Goal: Information Seeking & Learning: Check status

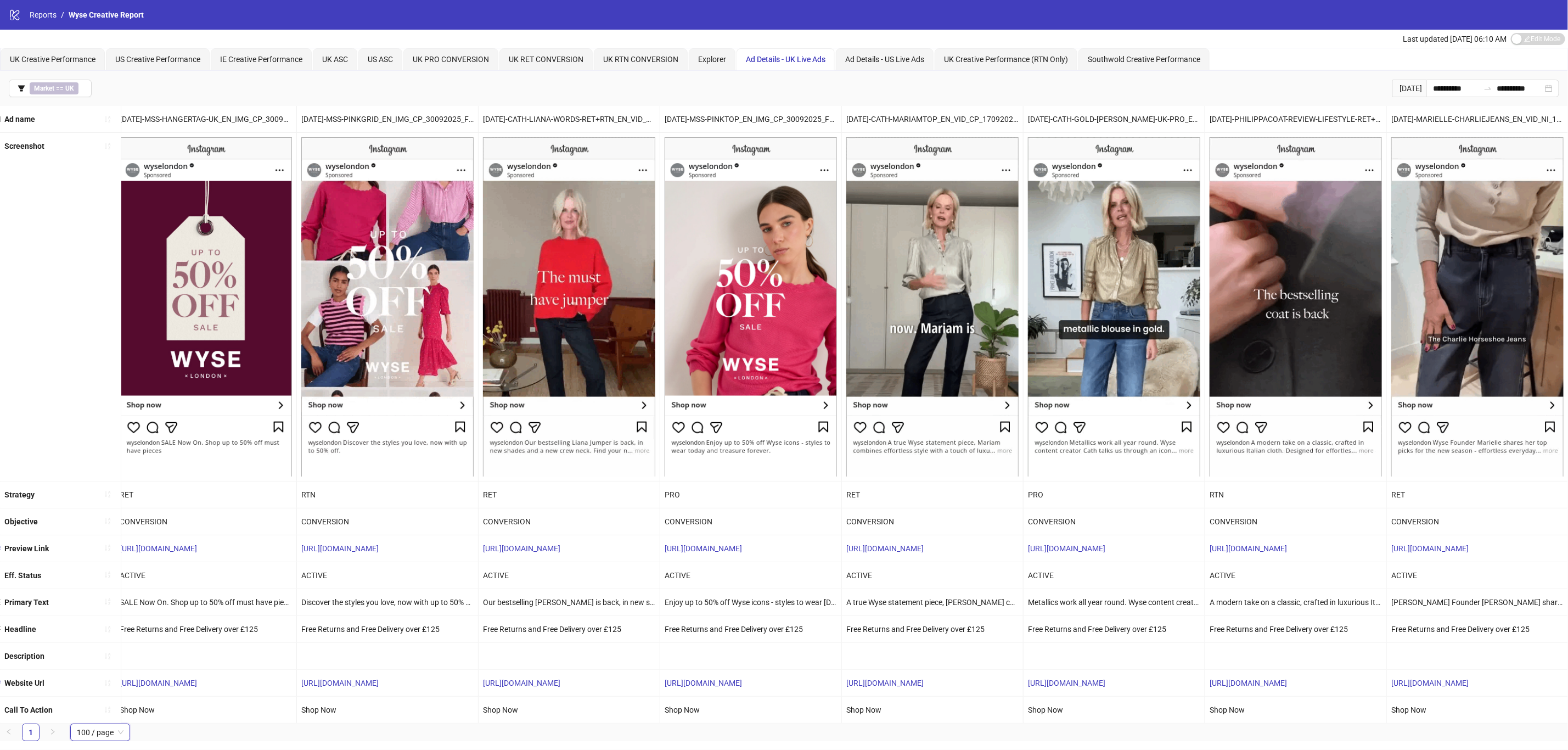
click at [60, 48] on div "UK Creative Performance US Creative Performance IE Creative Performance UK ASC …" at bounding box center [784, 60] width 1568 height 23
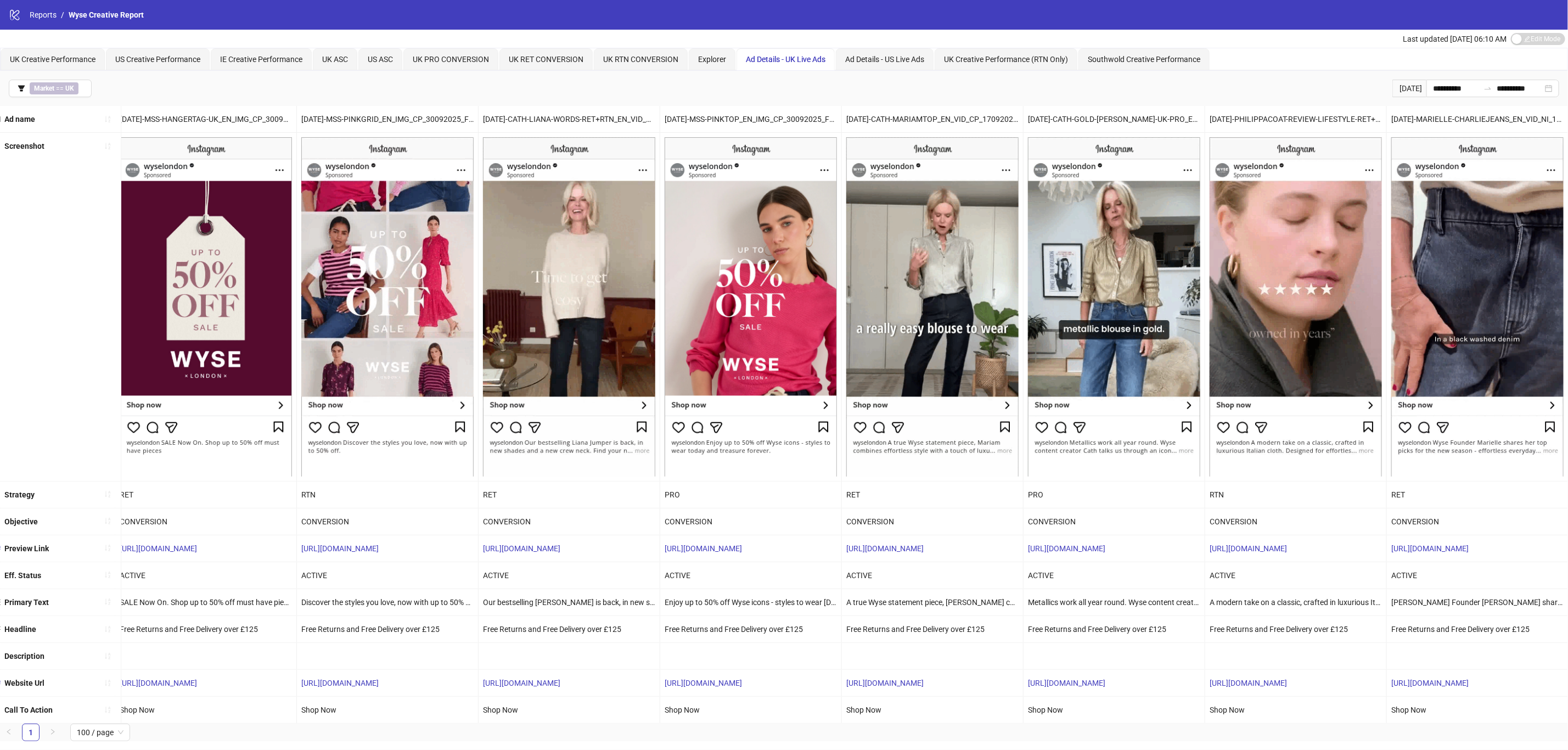
click at [60, 49] on div "UK Creative Performance" at bounding box center [53, 60] width 104 height 22
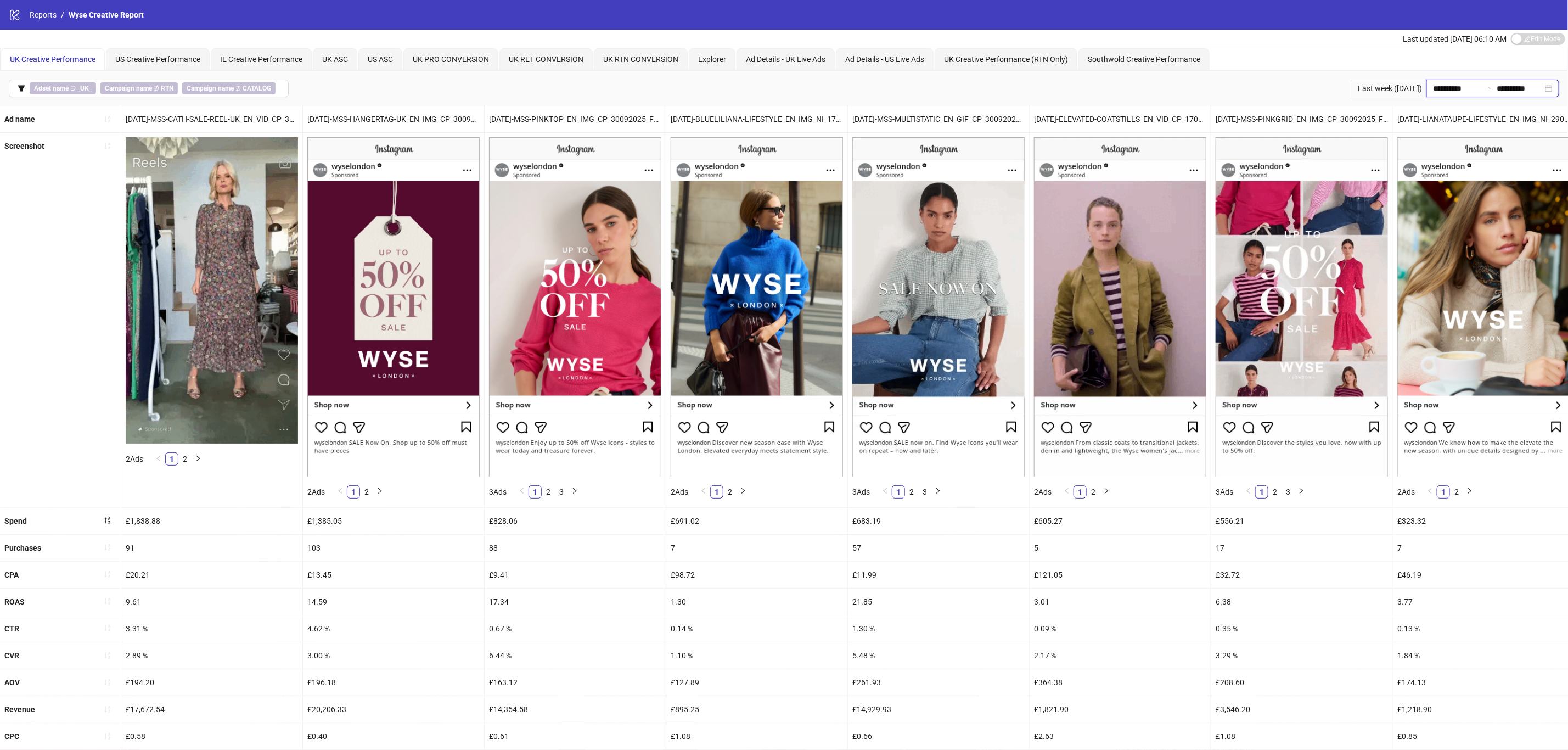
click at [1433, 84] on input "**********" at bounding box center [1456, 88] width 46 height 12
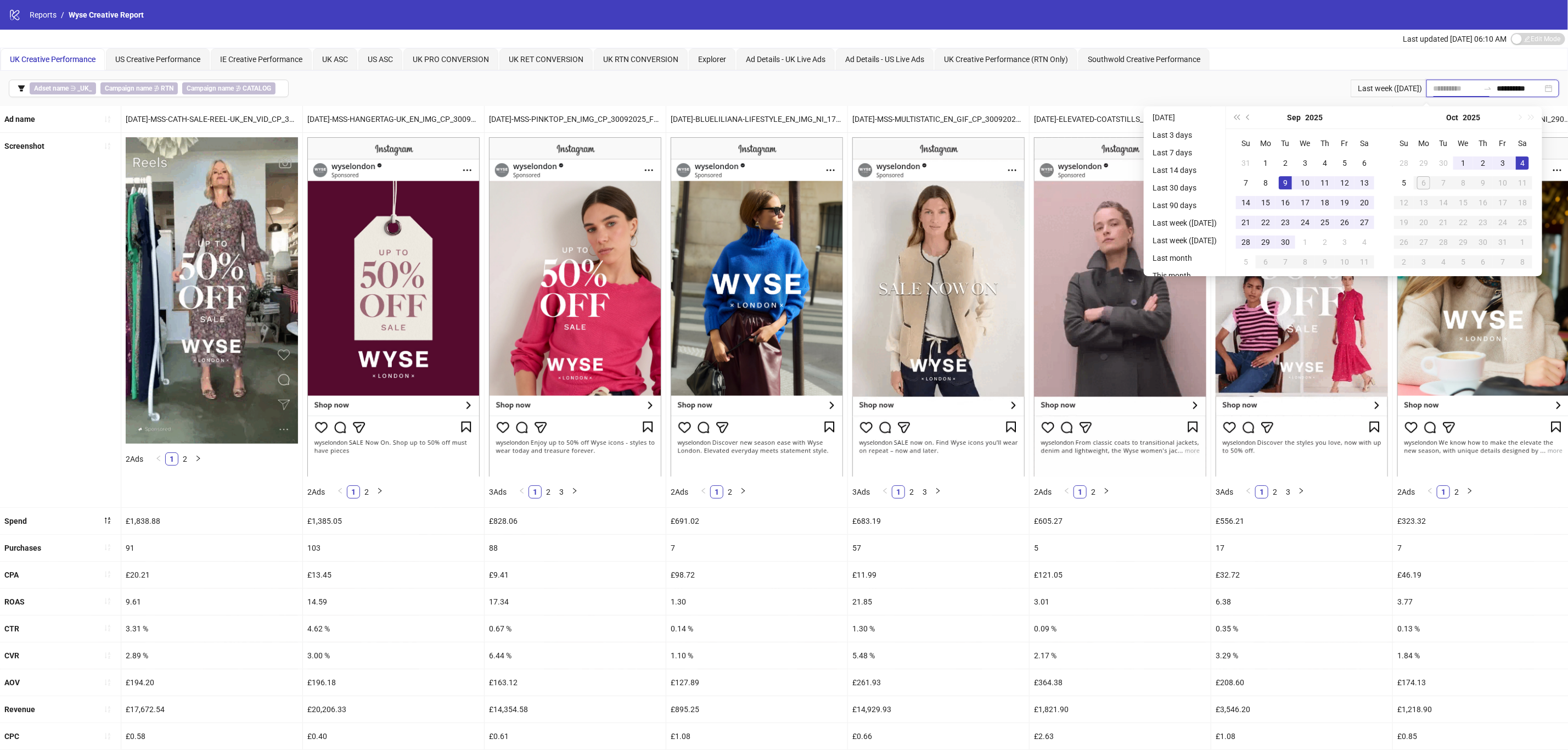
type input "**********"
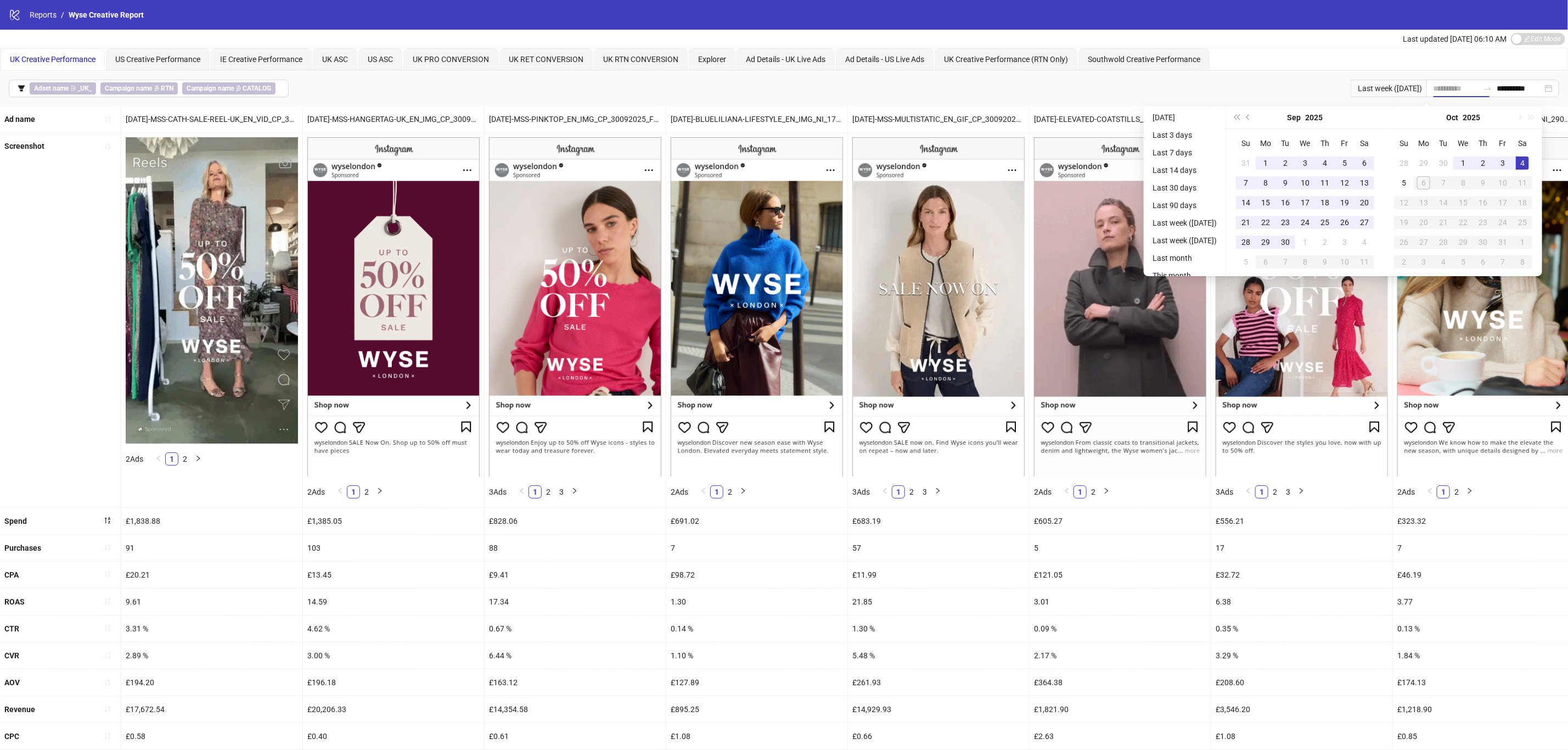
click at [1253, 158] on div "31" at bounding box center [1246, 163] width 13 height 13
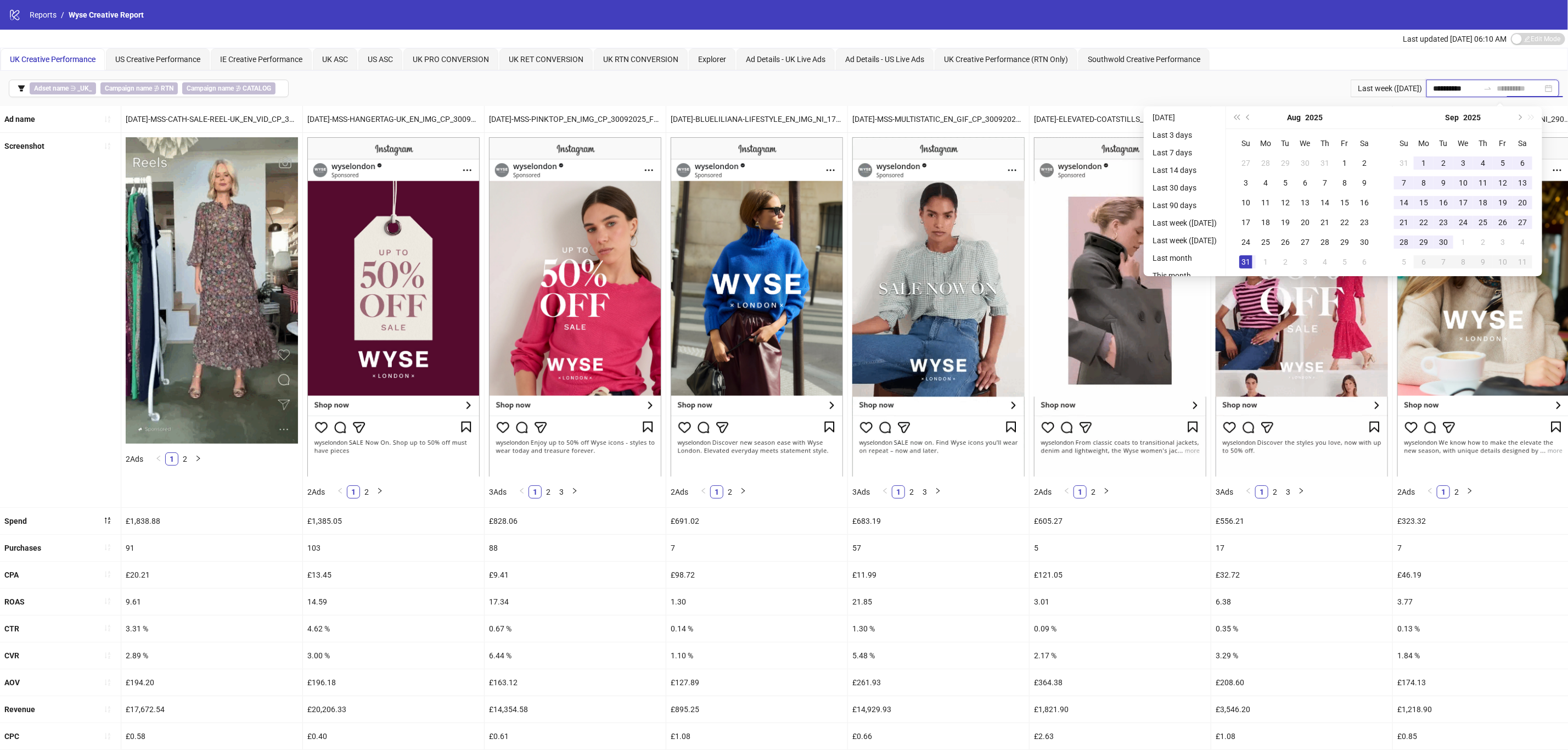
type input "**********"
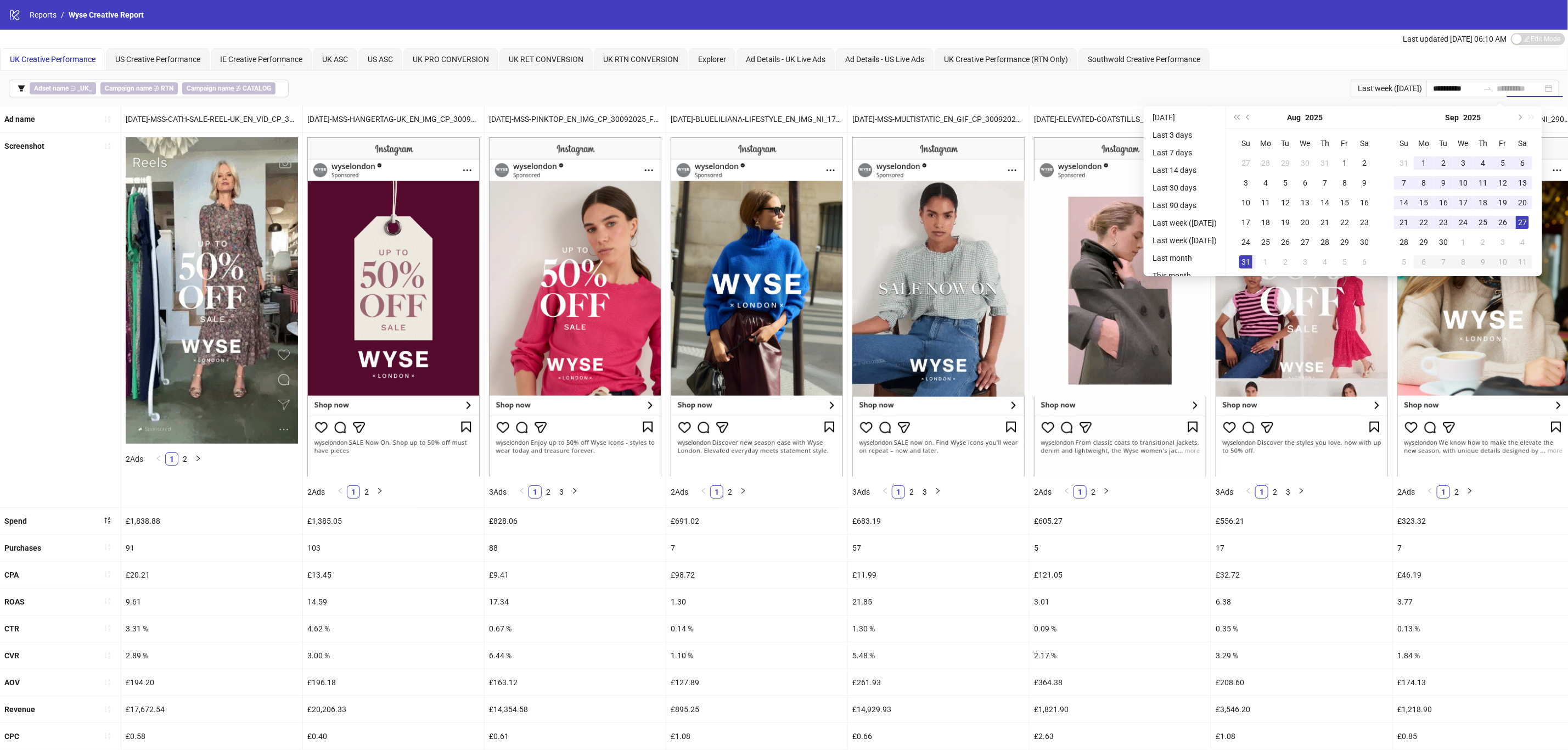
click at [1529, 220] on div "27" at bounding box center [1522, 222] width 13 height 13
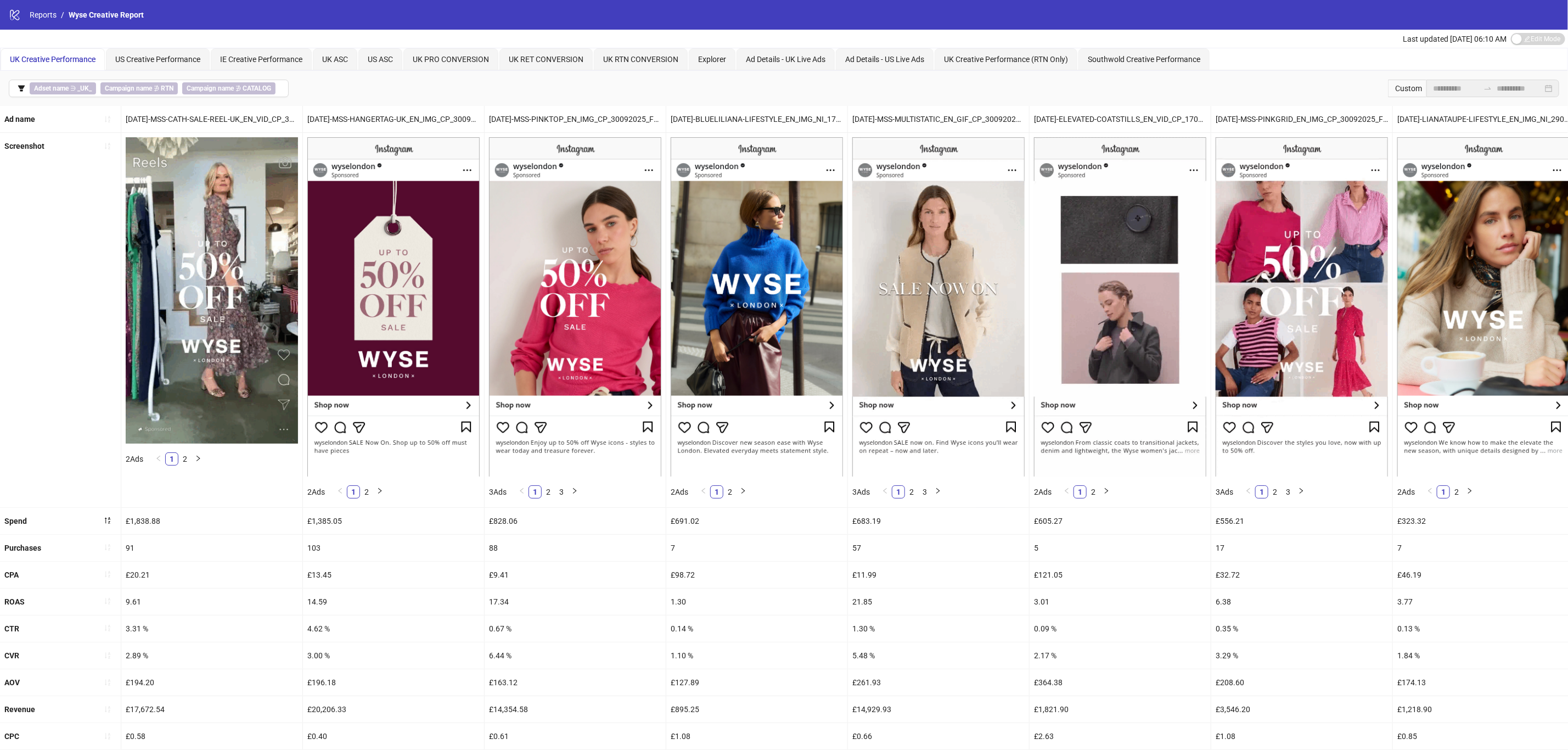
click at [1305, 48] on div "UK Creative Performance US Creative Performance IE Creative Performance UK ASC …" at bounding box center [784, 60] width 1568 height 23
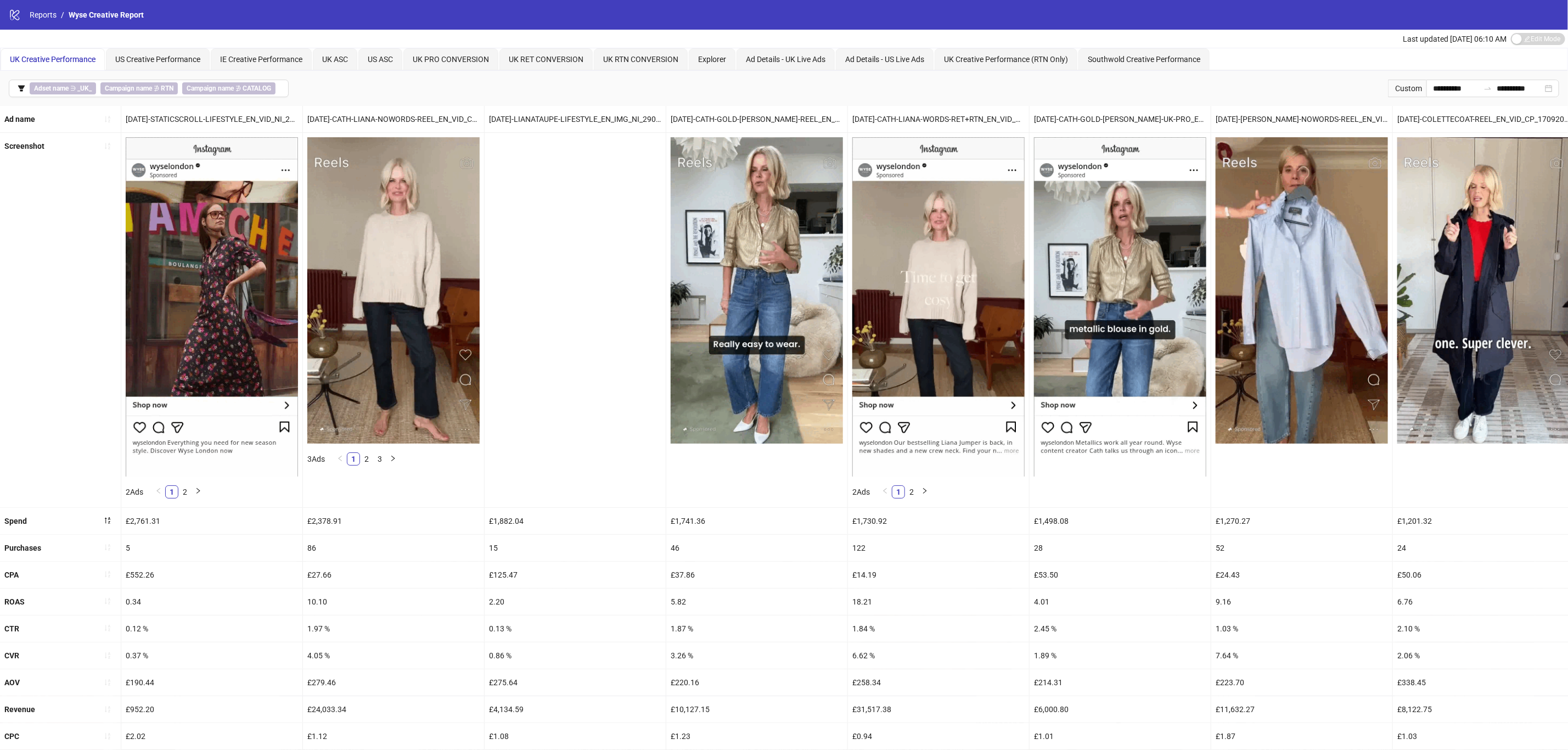
click at [20, 93] on span "button" at bounding box center [21, 88] width 8 height 9
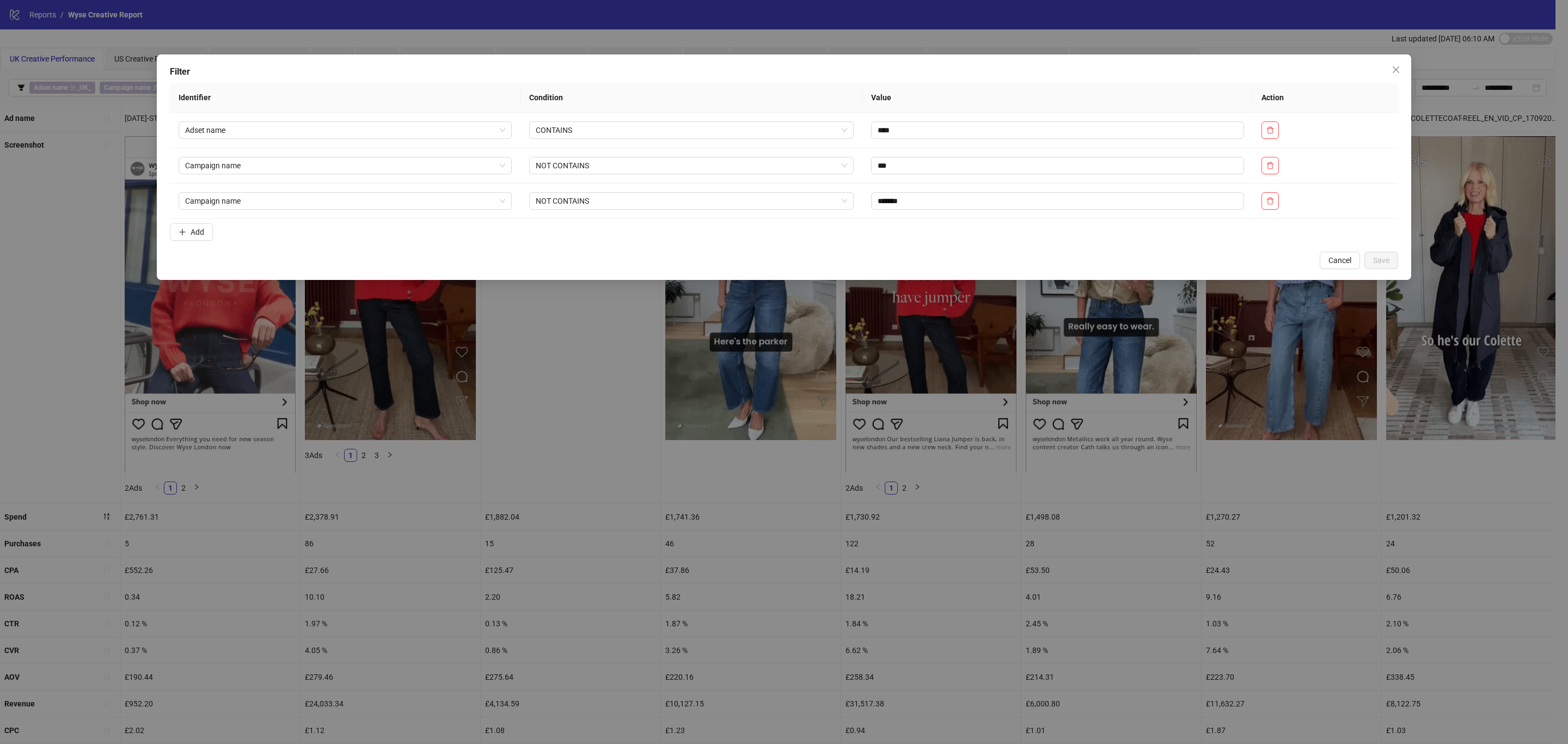
click at [208, 234] on button "Add" at bounding box center [191, 232] width 43 height 18
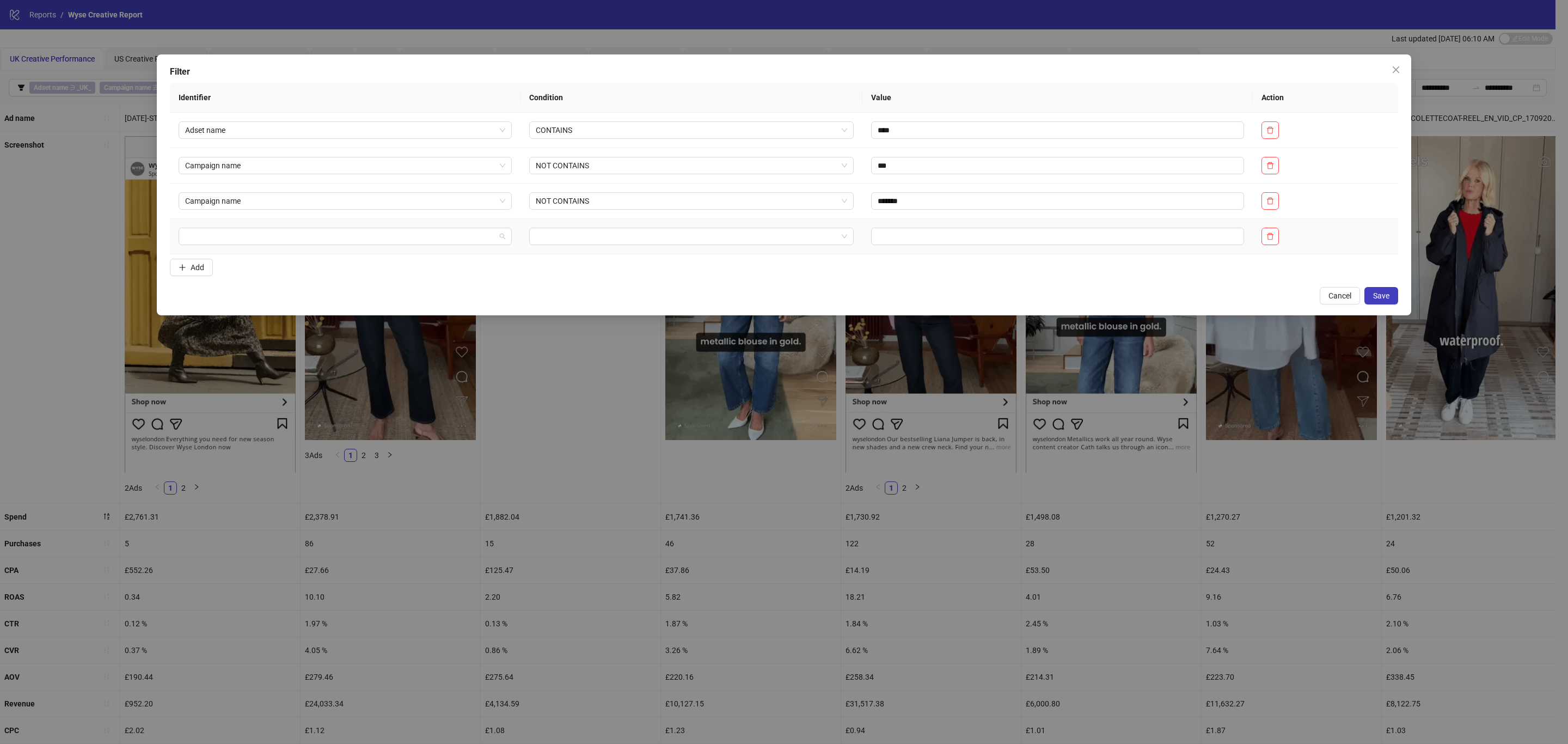
click at [267, 236] on input "search" at bounding box center [340, 236] width 310 height 16
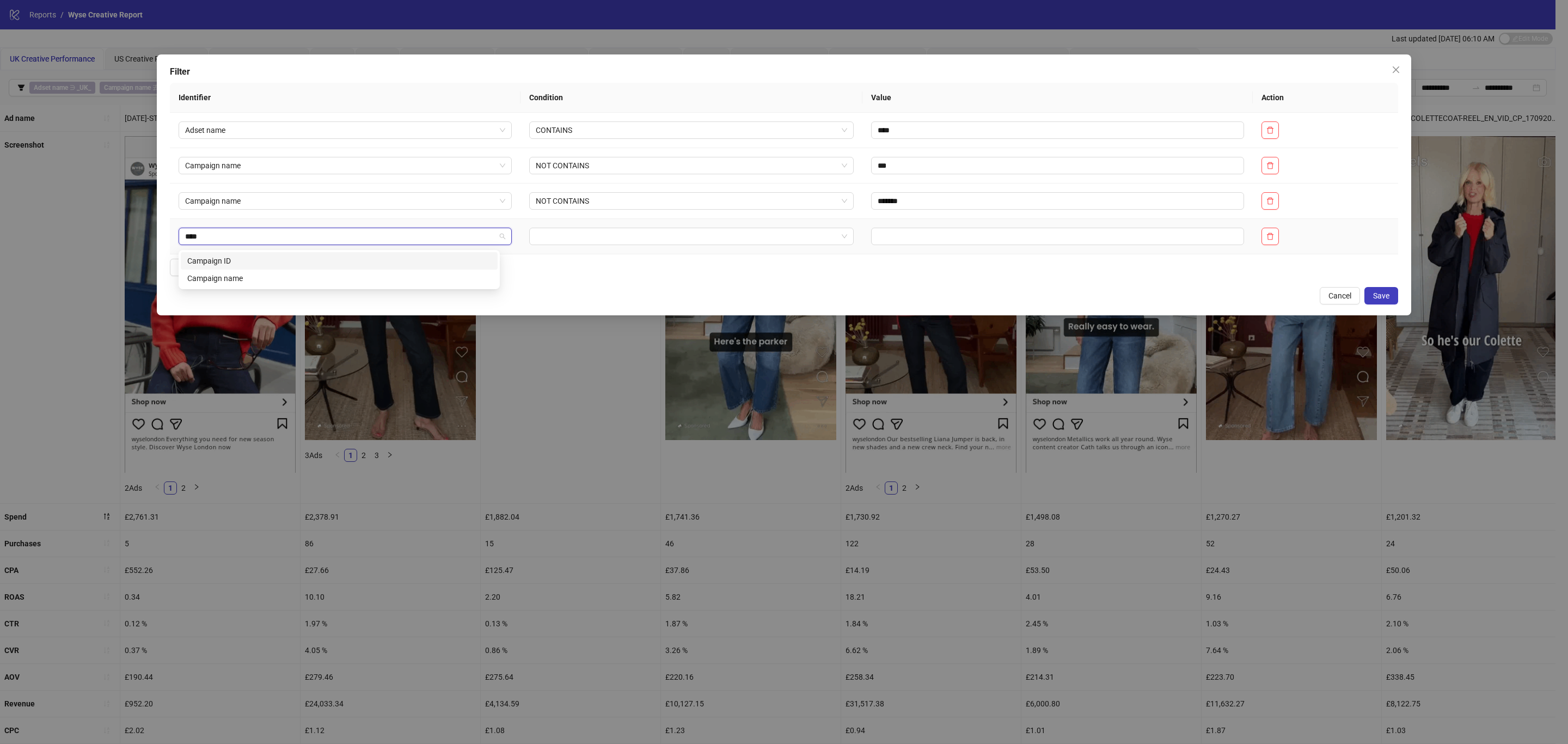
type input "*****"
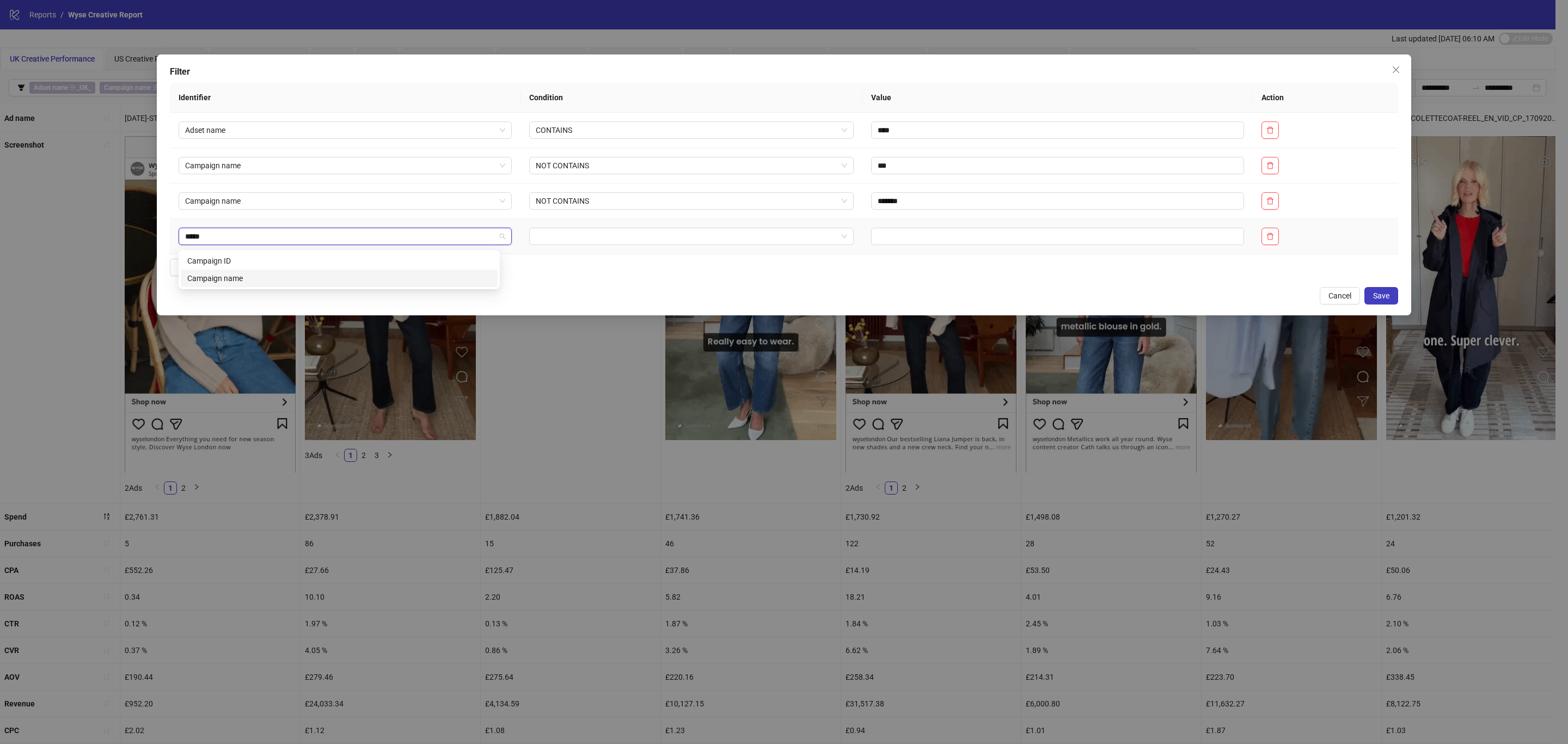
click at [275, 278] on div "Campaign name" at bounding box center [339, 278] width 304 height 12
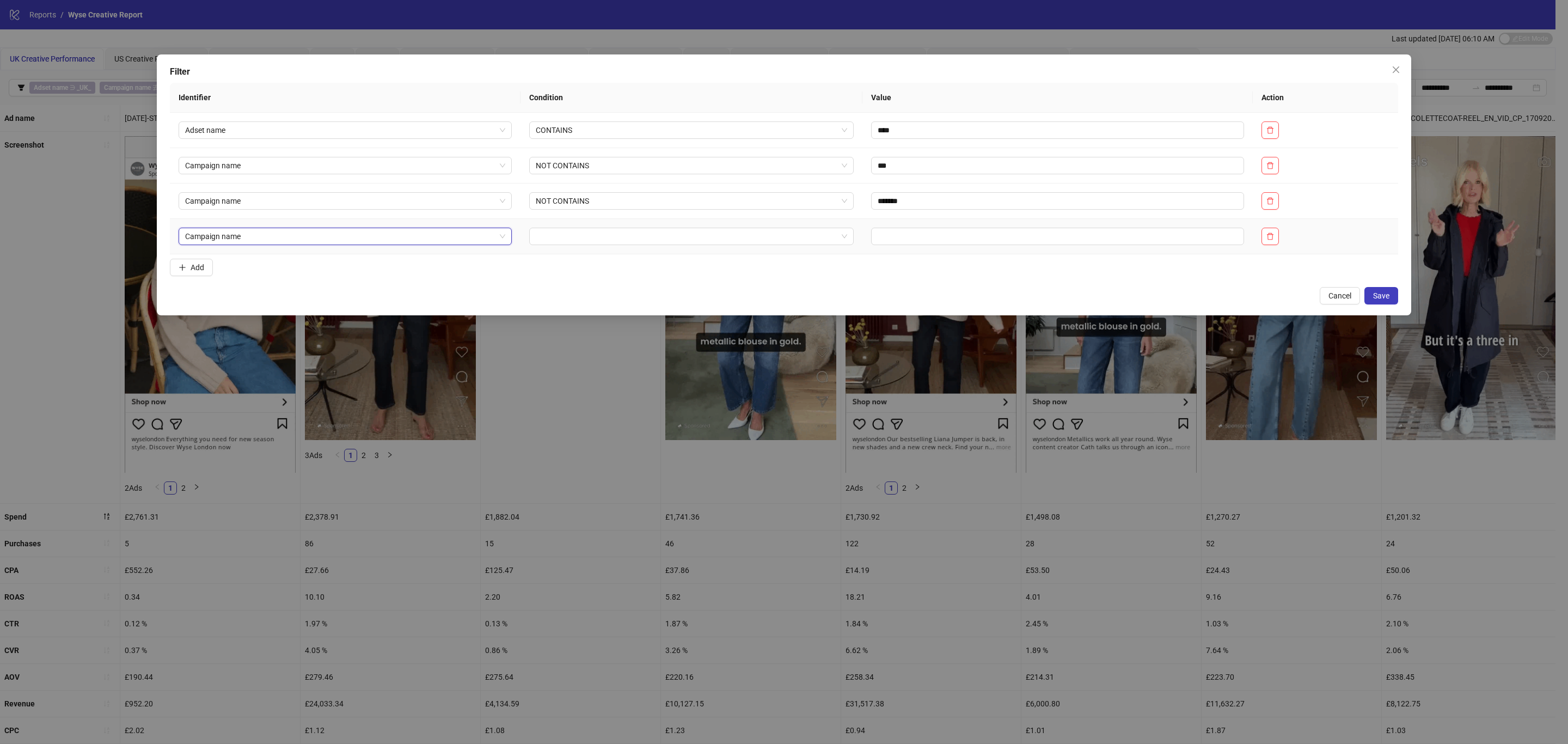
click at [578, 231] on input "search" at bounding box center [687, 236] width 302 height 16
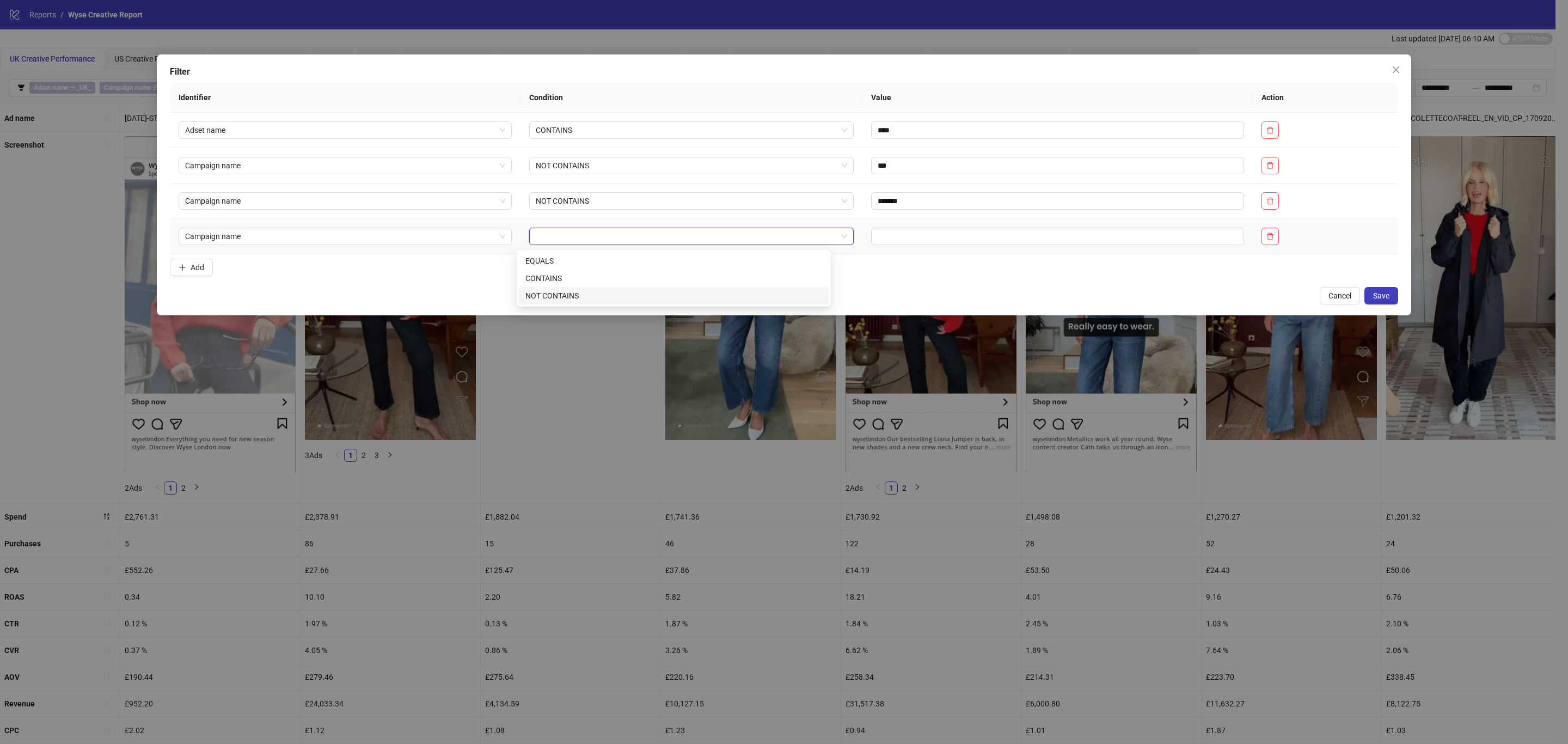
drag, startPoint x: 580, startPoint y: 297, endPoint x: 608, endPoint y: 286, distance: 30.1
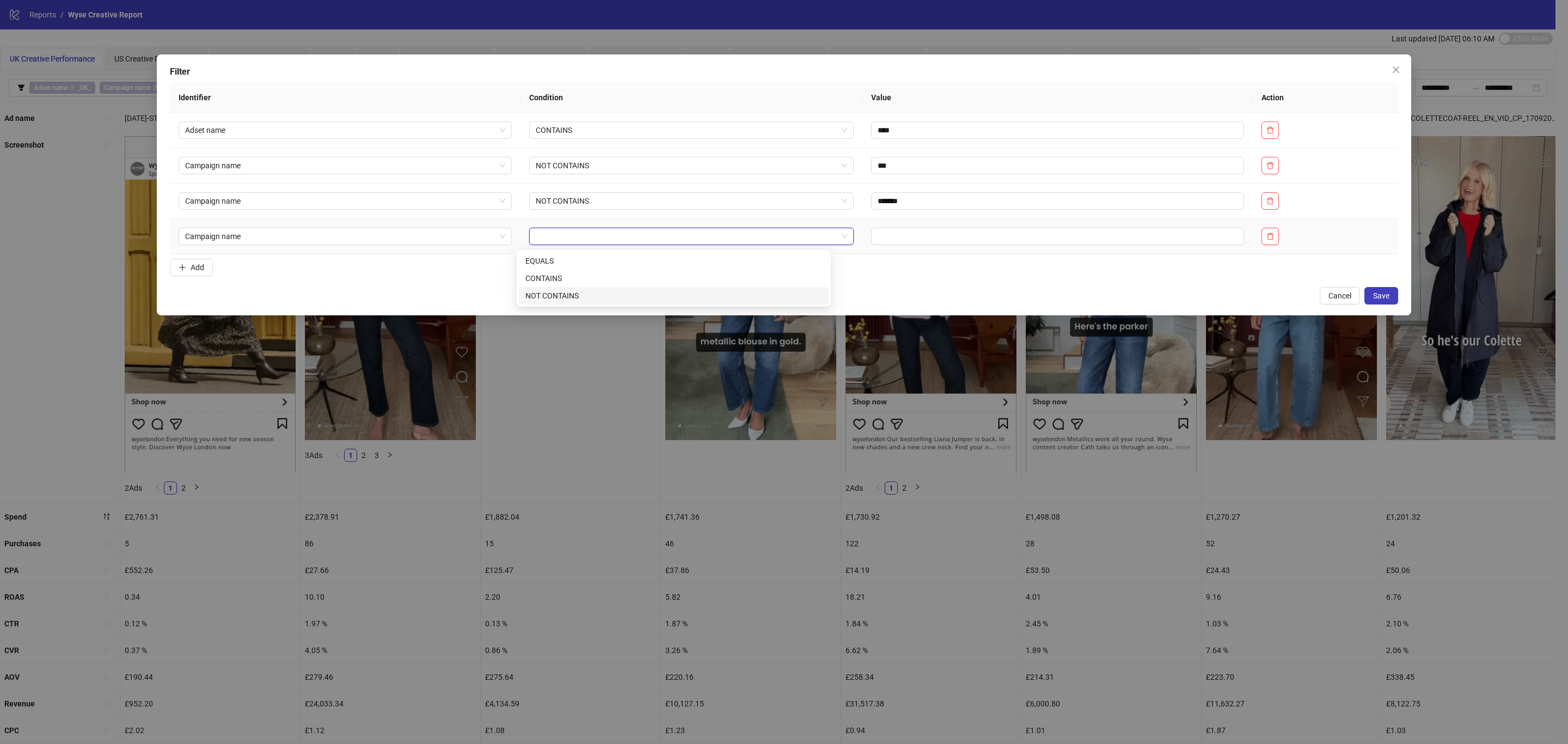
click at [580, 297] on div "NOT CONTAINS" at bounding box center [673, 296] width 296 height 12
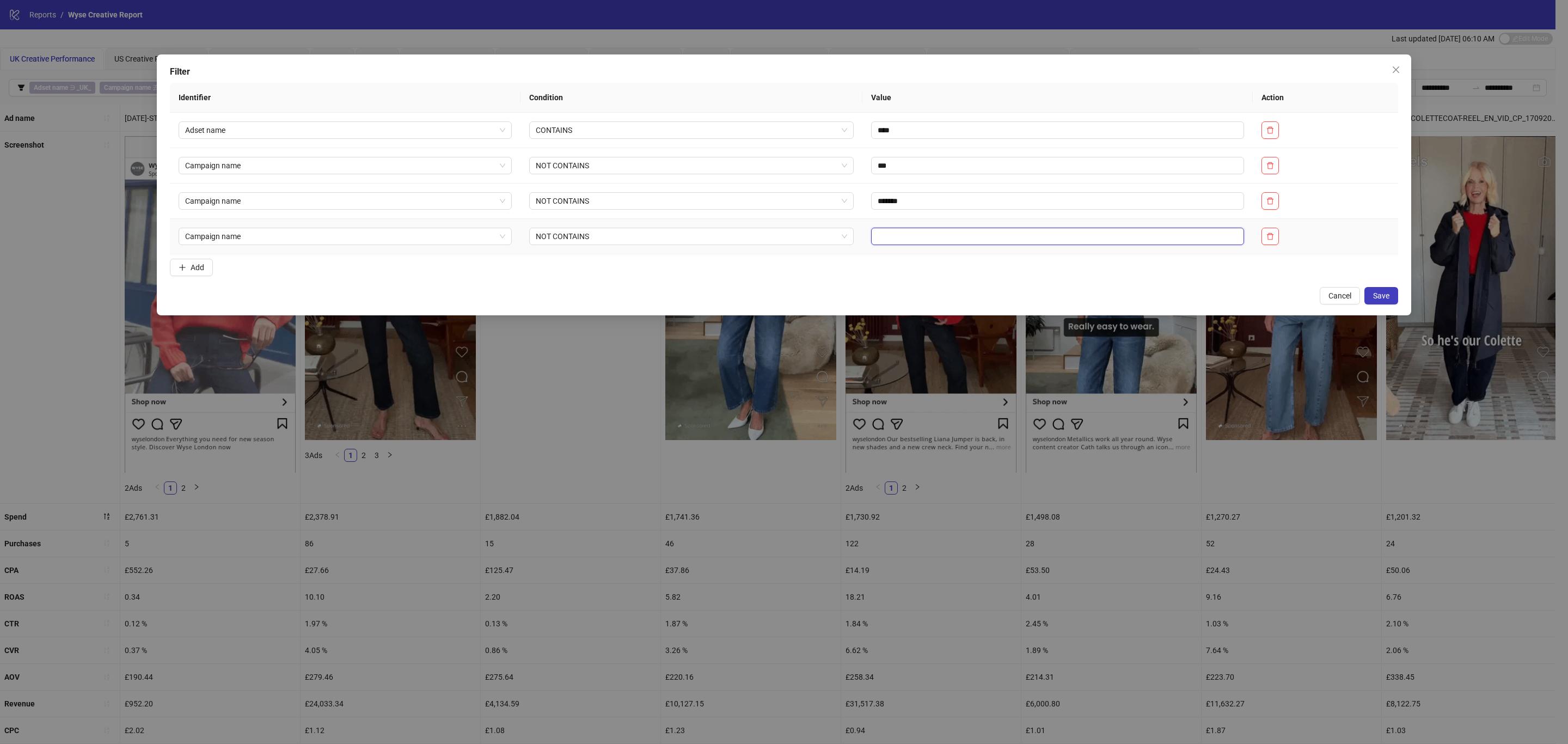
click at [928, 239] on input "text" at bounding box center [1057, 236] width 373 height 18
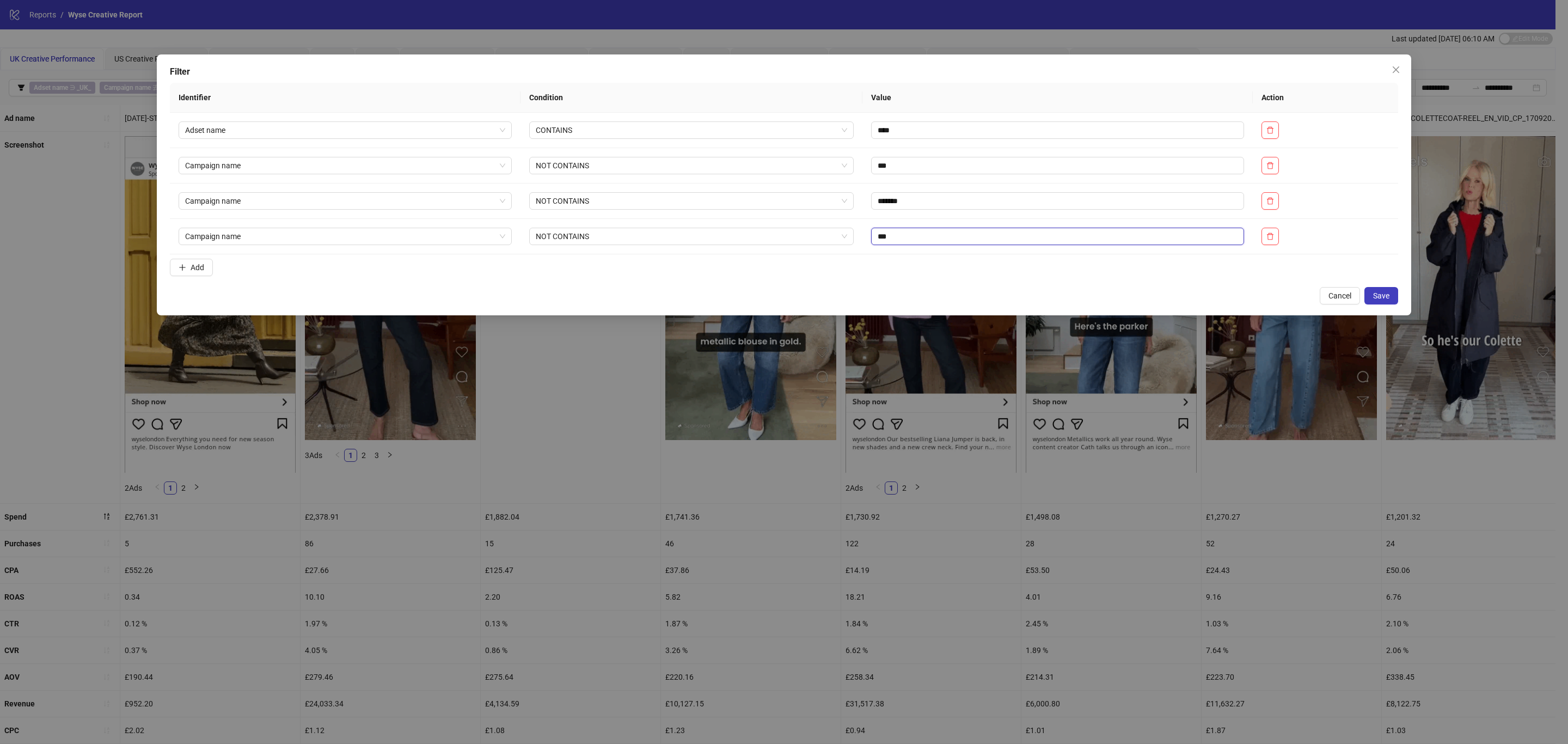
type input "***"
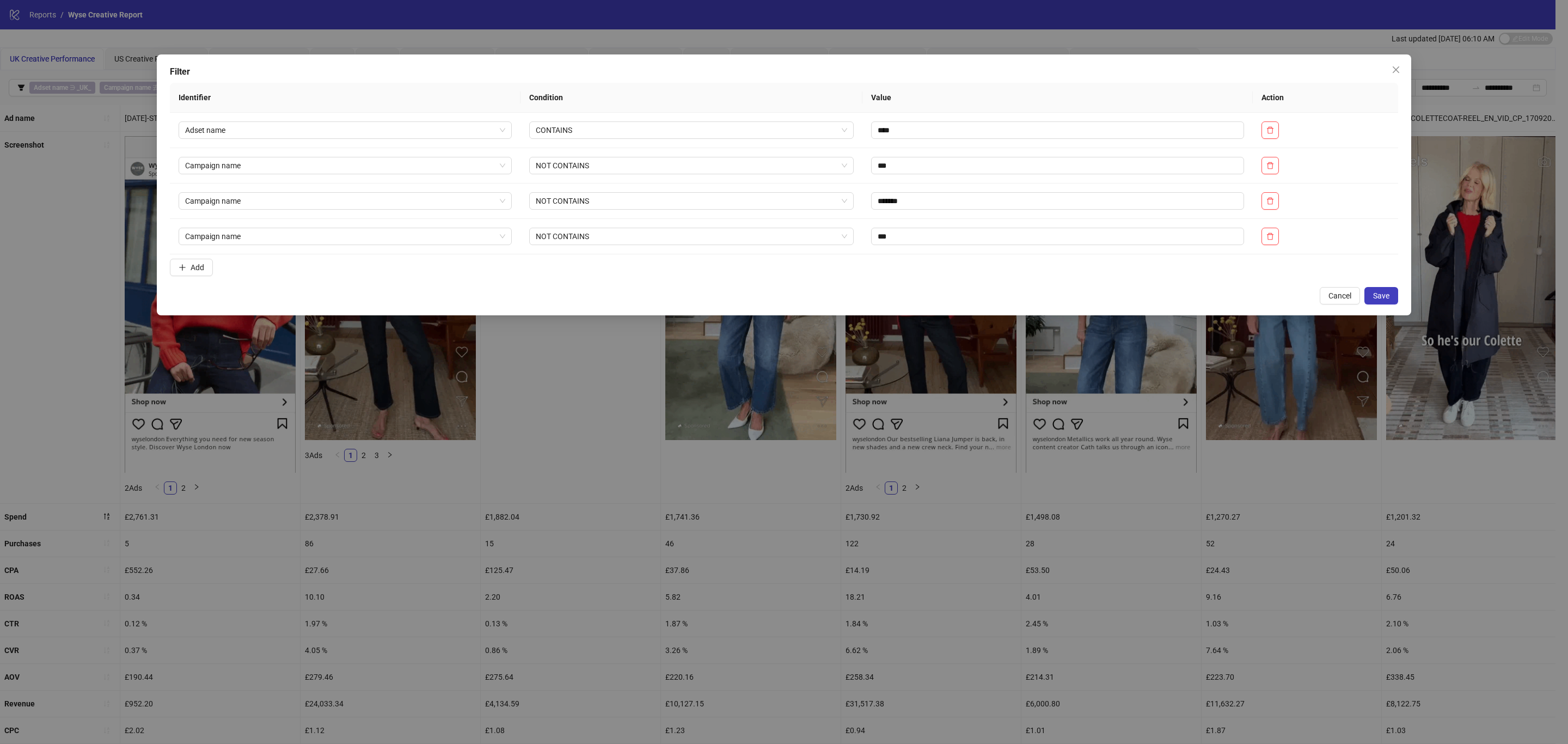
click at [1391, 297] on button "Save" at bounding box center [1381, 295] width 33 height 18
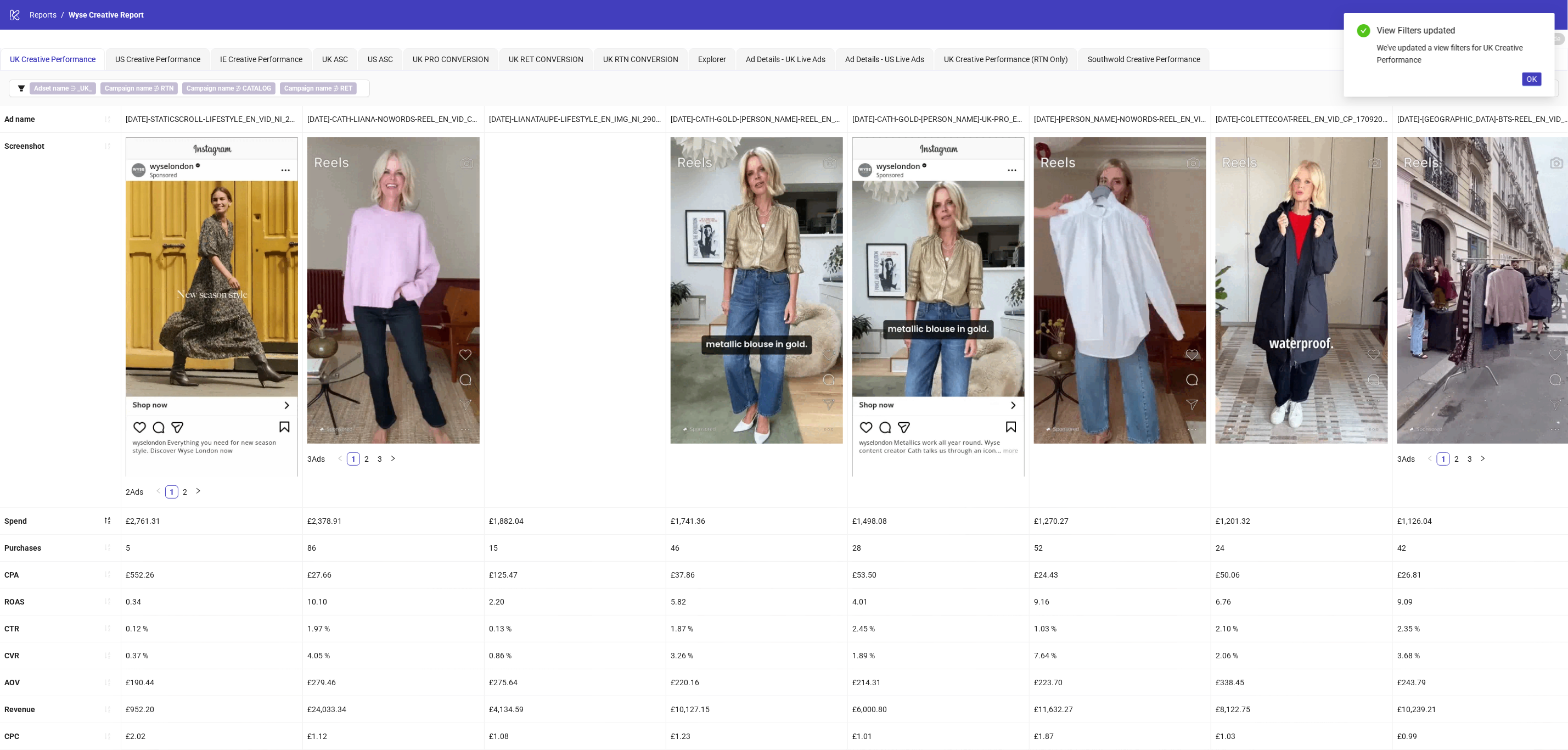
click at [34, 314] on div "Screenshot" at bounding box center [61, 319] width 122 height 374
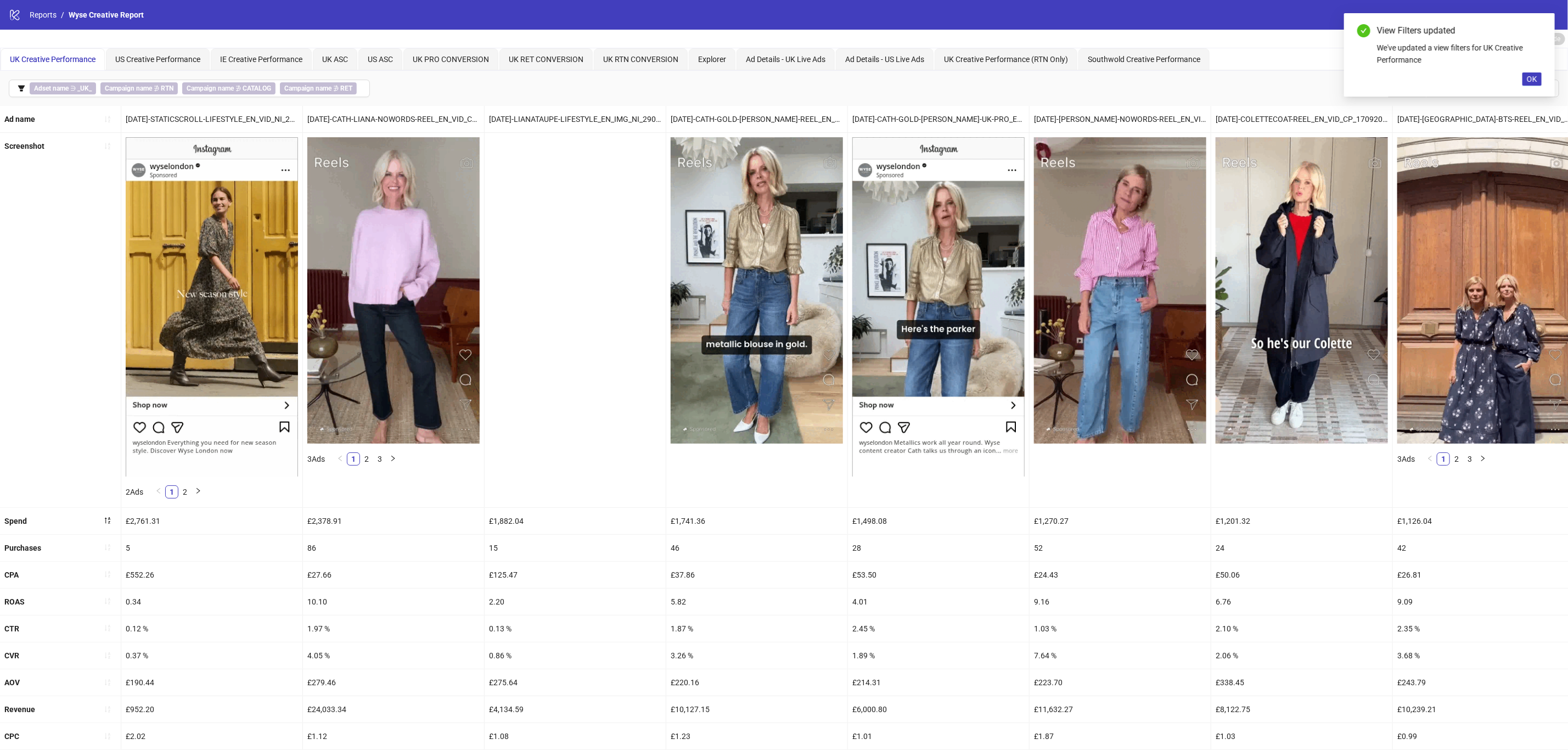
click at [112, 550] on button "button" at bounding box center [107, 547] width 18 height 18
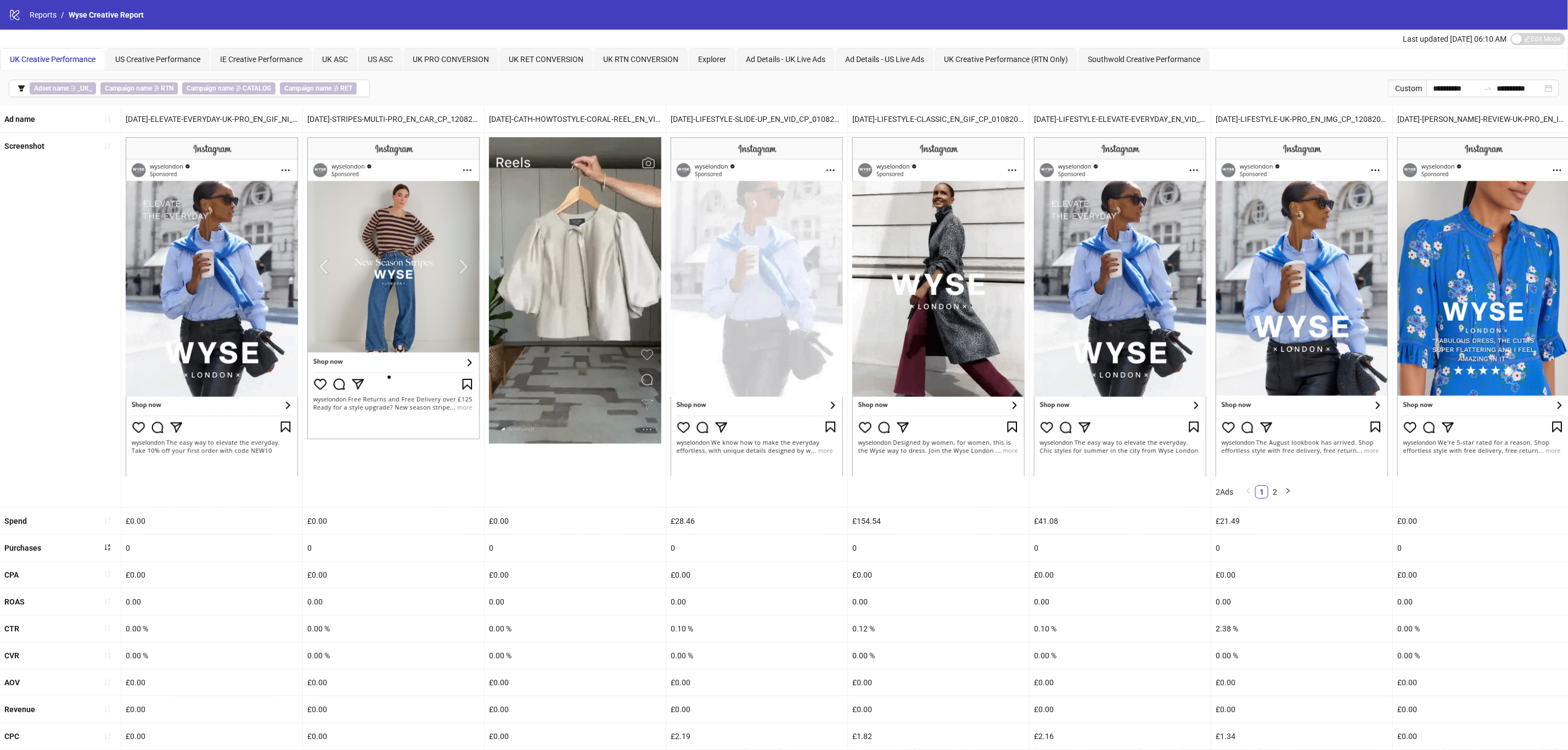
click at [111, 552] on span "button" at bounding box center [107, 548] width 8 height 9
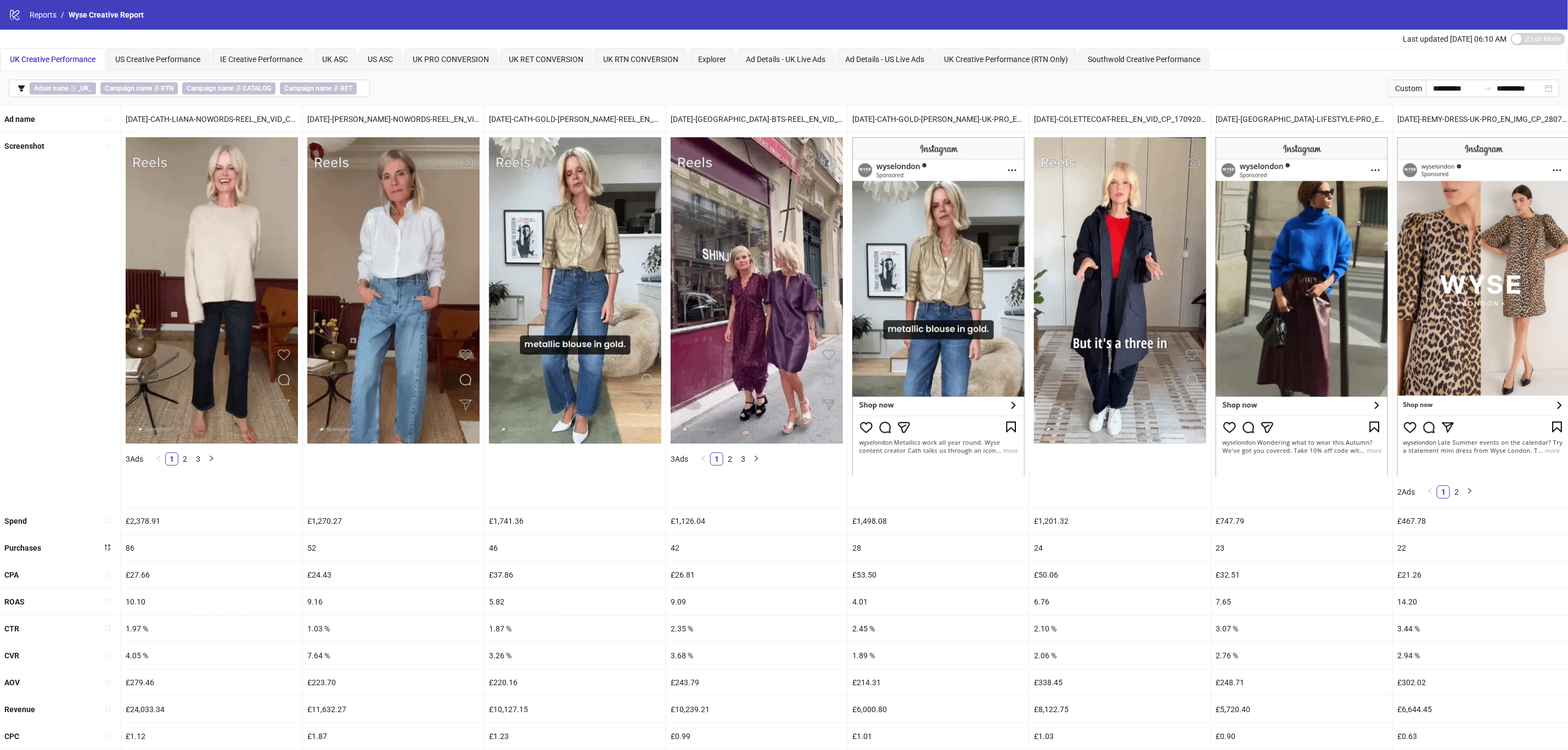
click at [116, 603] on button "button" at bounding box center [107, 601] width 18 height 18
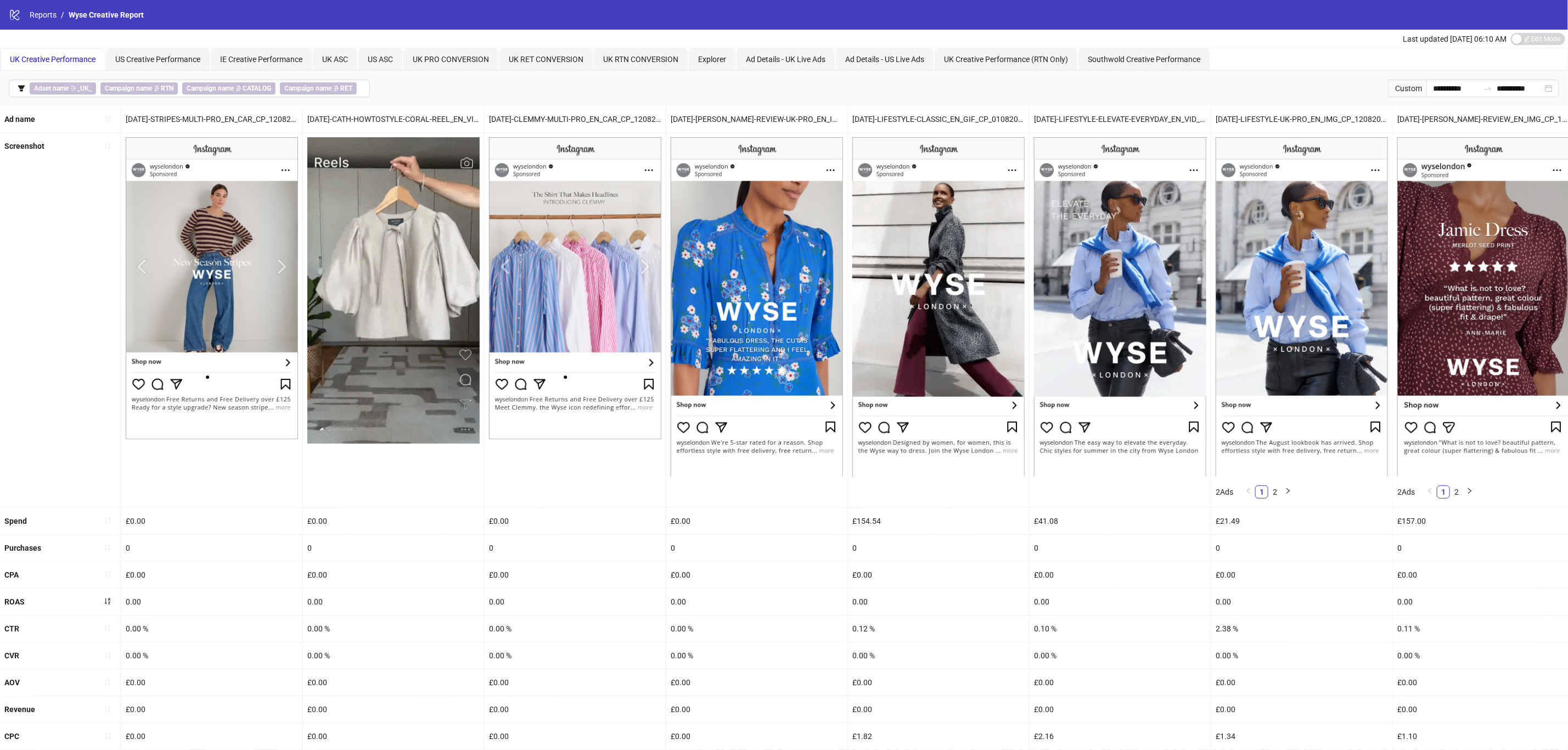
click at [110, 611] on button "button" at bounding box center [107, 601] width 18 height 18
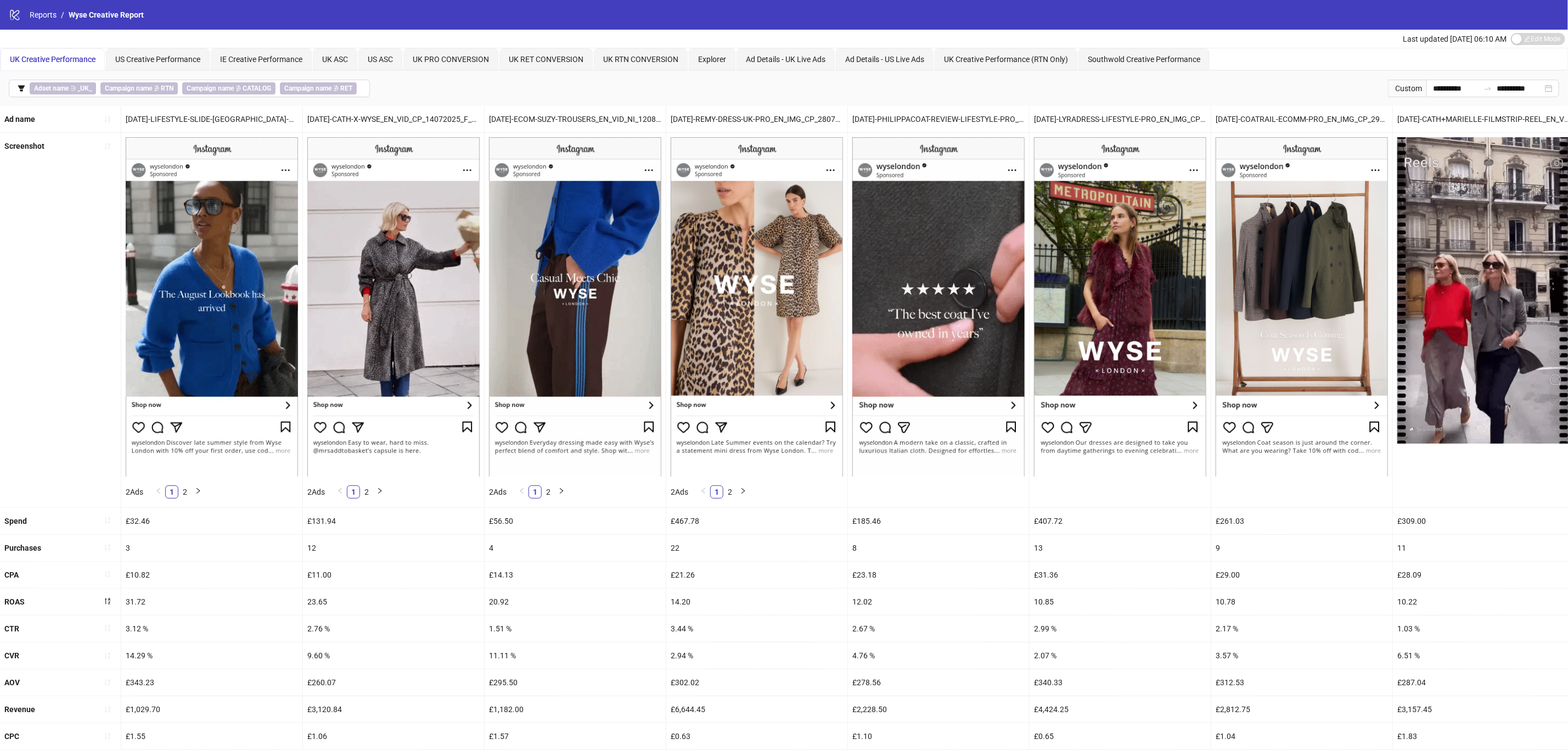
click at [111, 576] on icon "sort-ascending" at bounding box center [107, 574] width 8 height 8
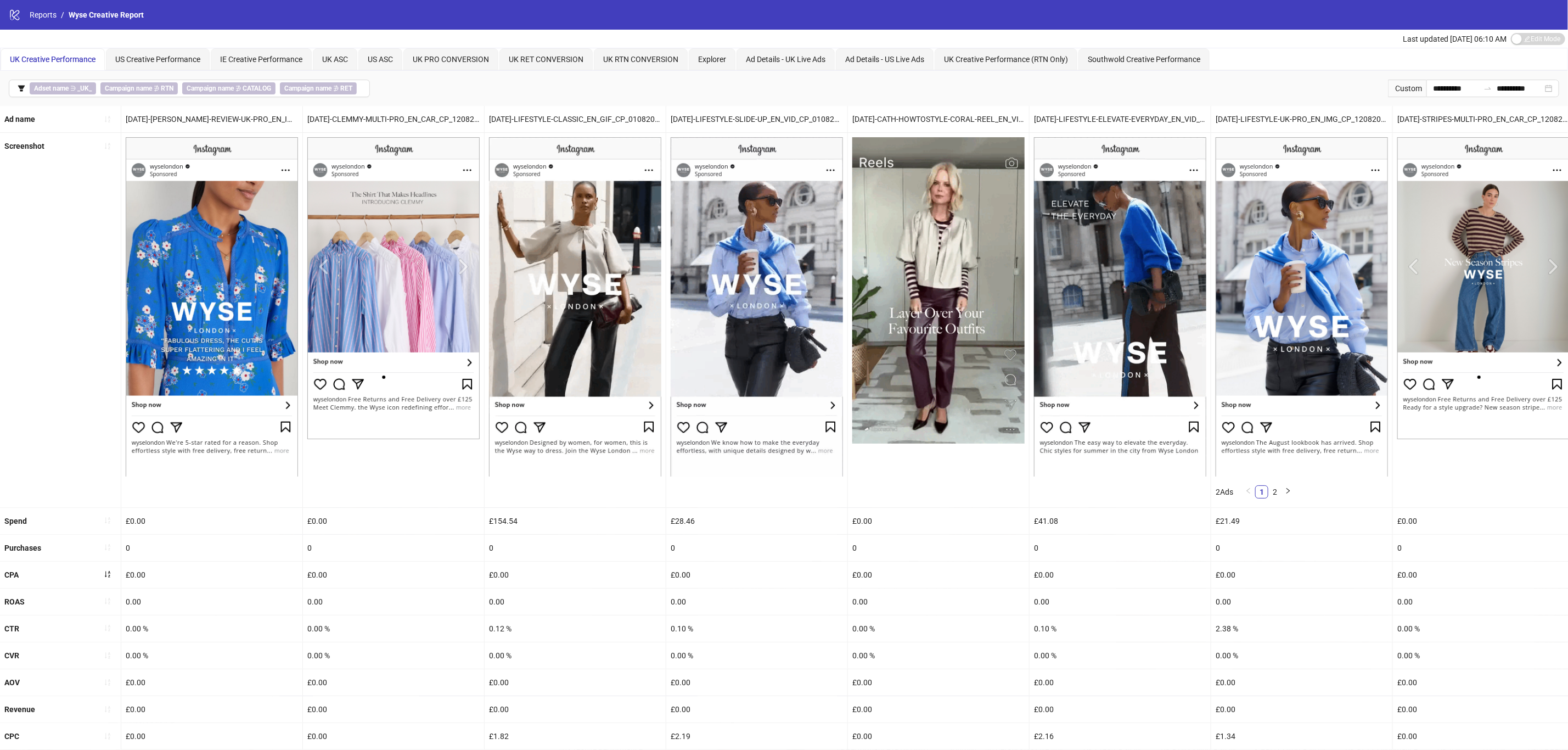
click at [111, 576] on icon "sort-ascending" at bounding box center [107, 574] width 8 height 8
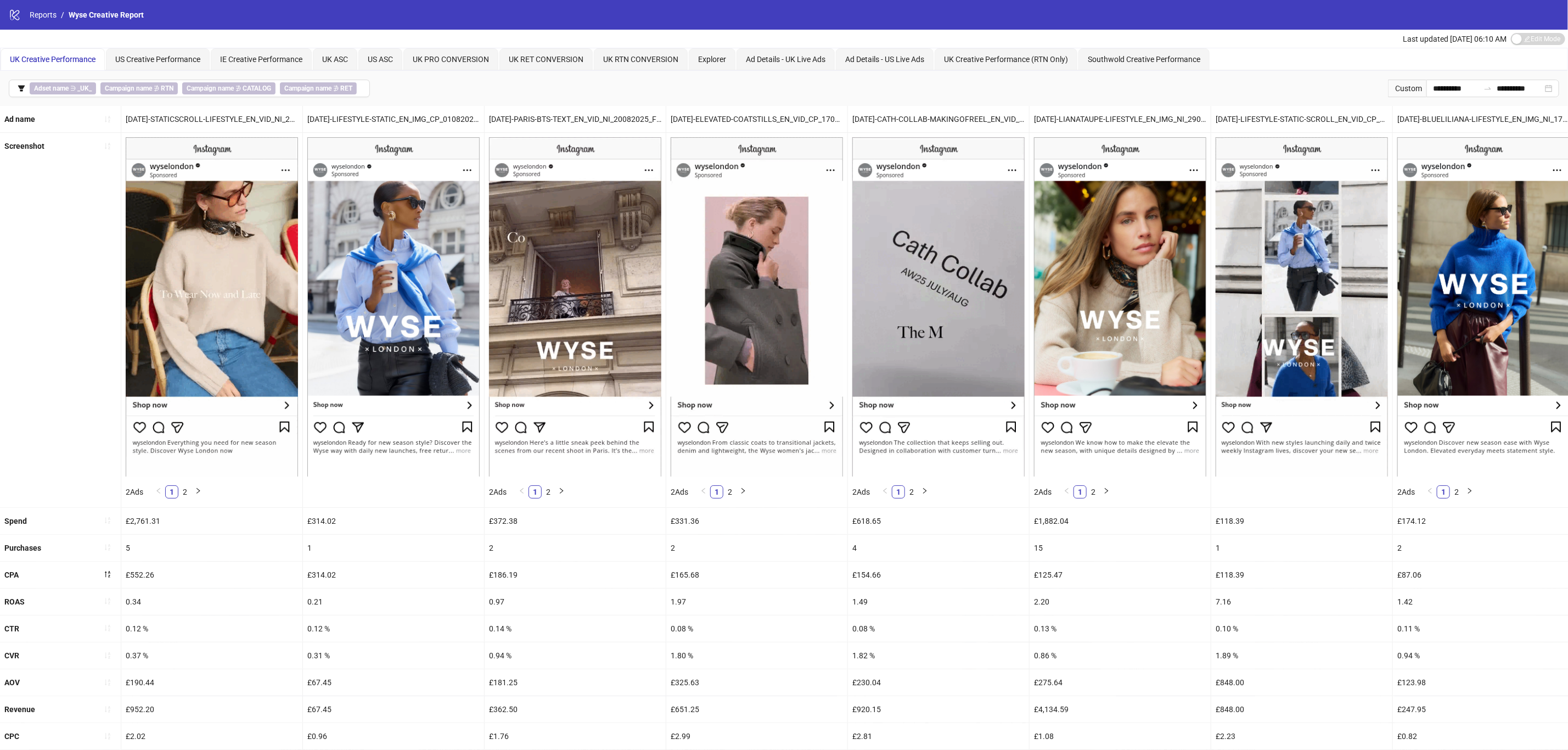
click at [104, 577] on icon "sort-descending" at bounding box center [107, 574] width 8 height 8
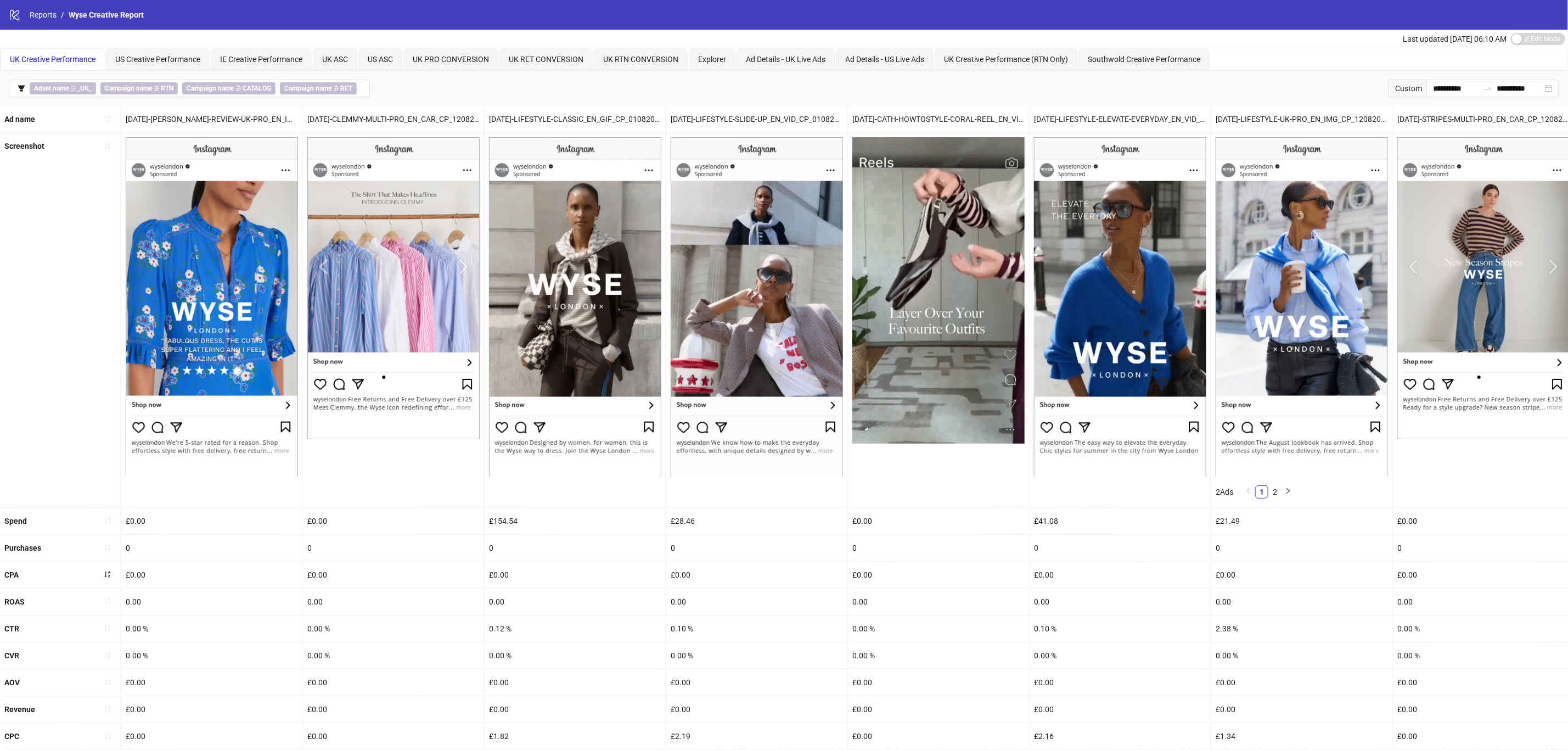
click at [114, 524] on button "button" at bounding box center [107, 521] width 18 height 18
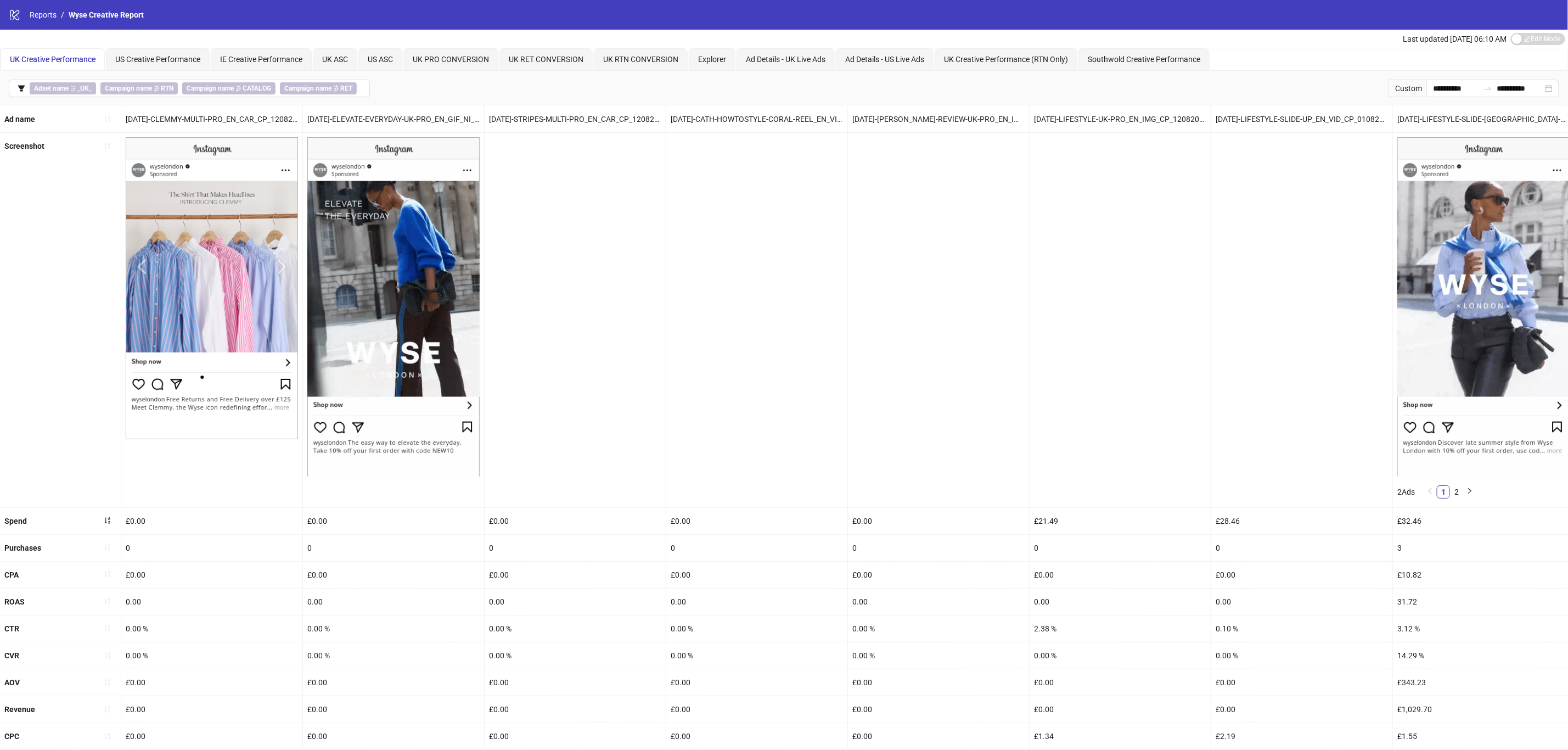
click at [101, 519] on button "button" at bounding box center [107, 521] width 18 height 18
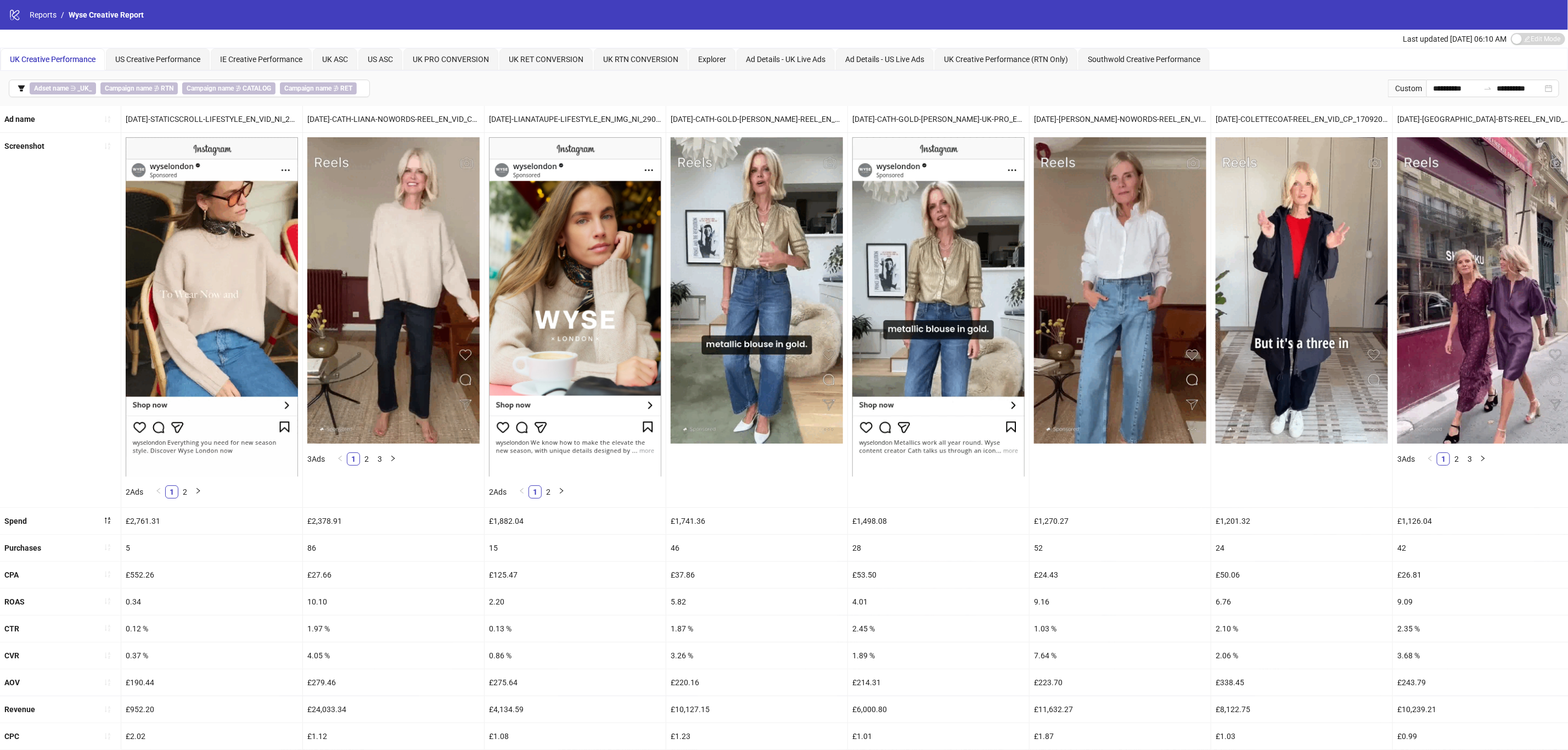
click at [673, 608] on div "5.82" at bounding box center [757, 601] width 181 height 26
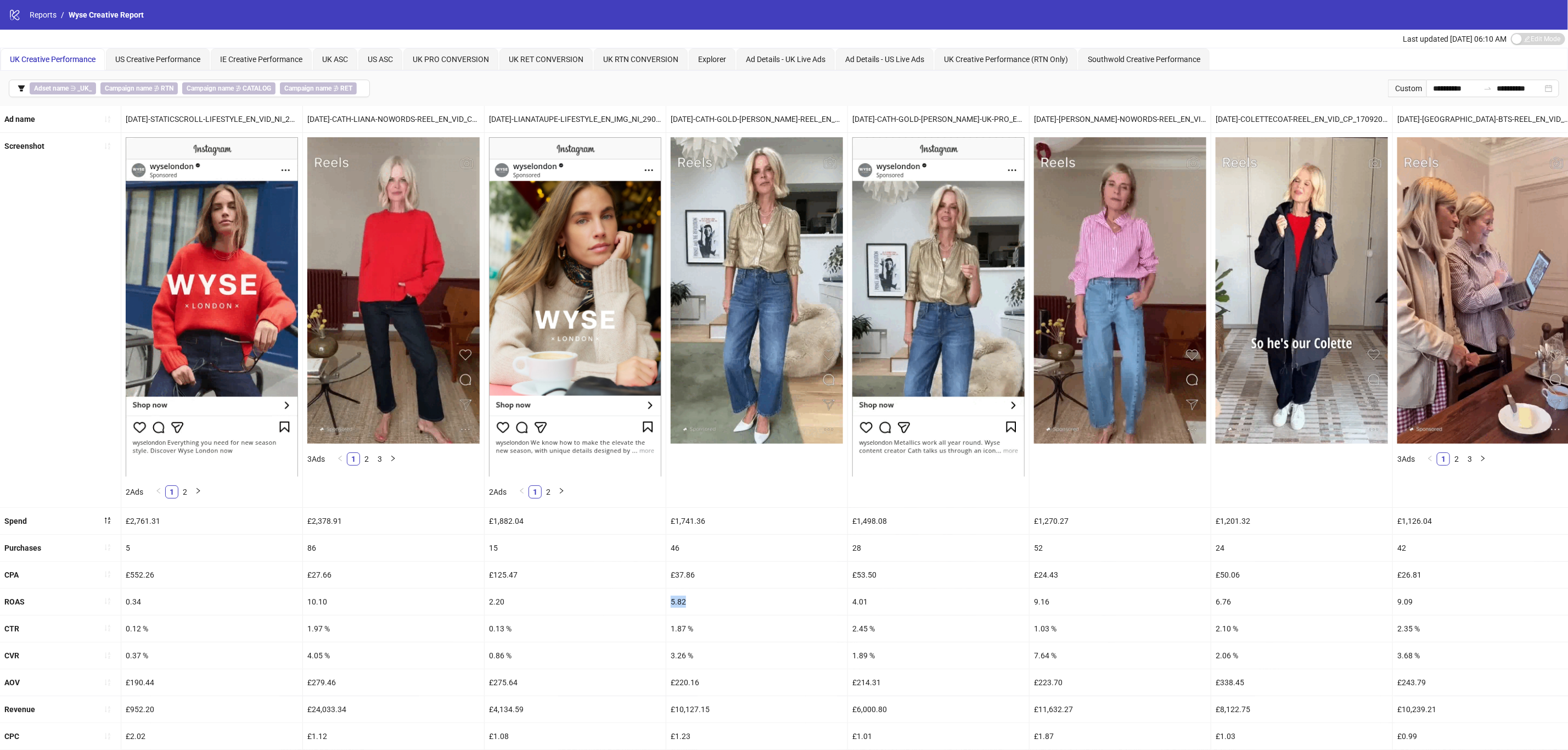
click at [673, 608] on div "5.82" at bounding box center [757, 601] width 181 height 26
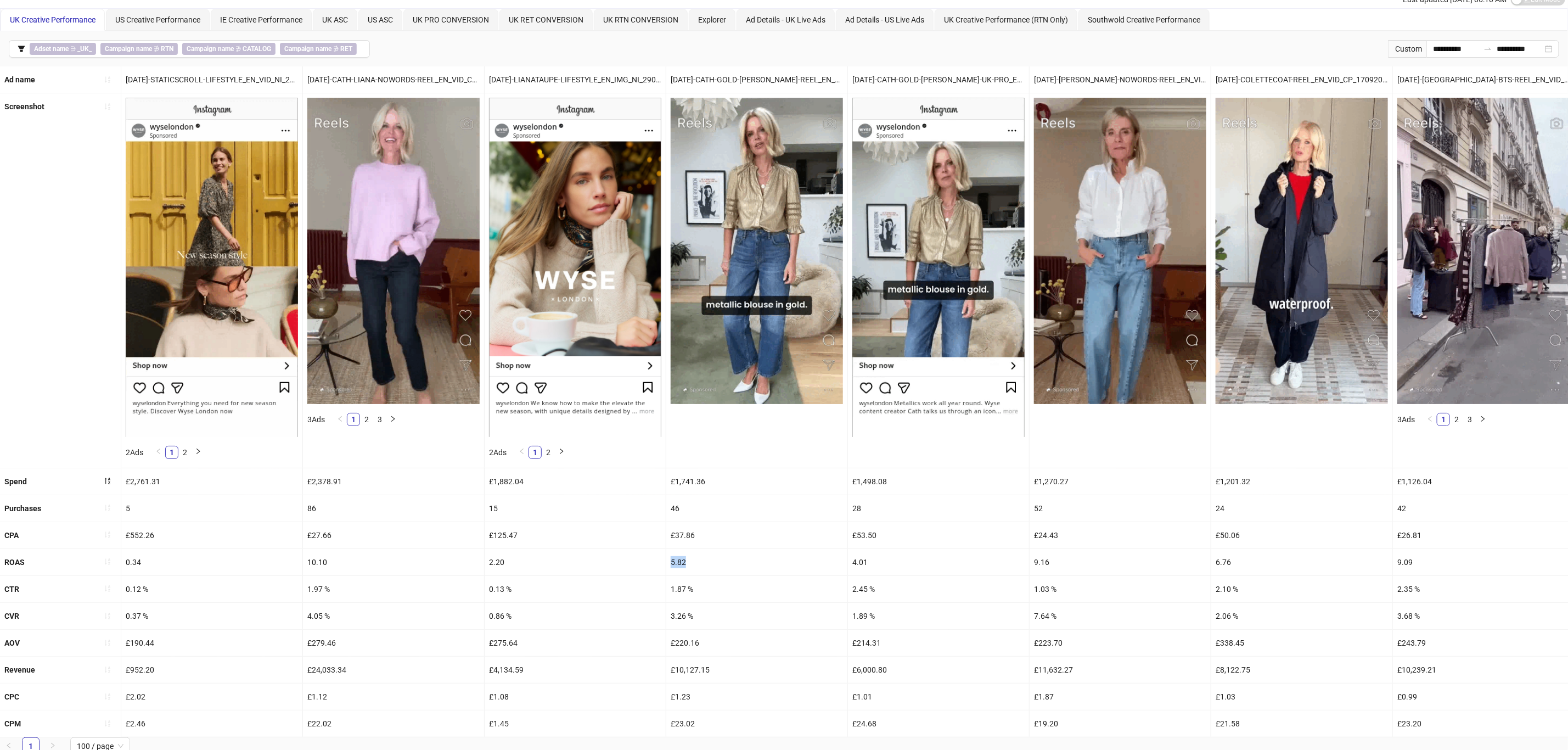
click at [104, 592] on icon "sort-ascending" at bounding box center [107, 589] width 8 height 8
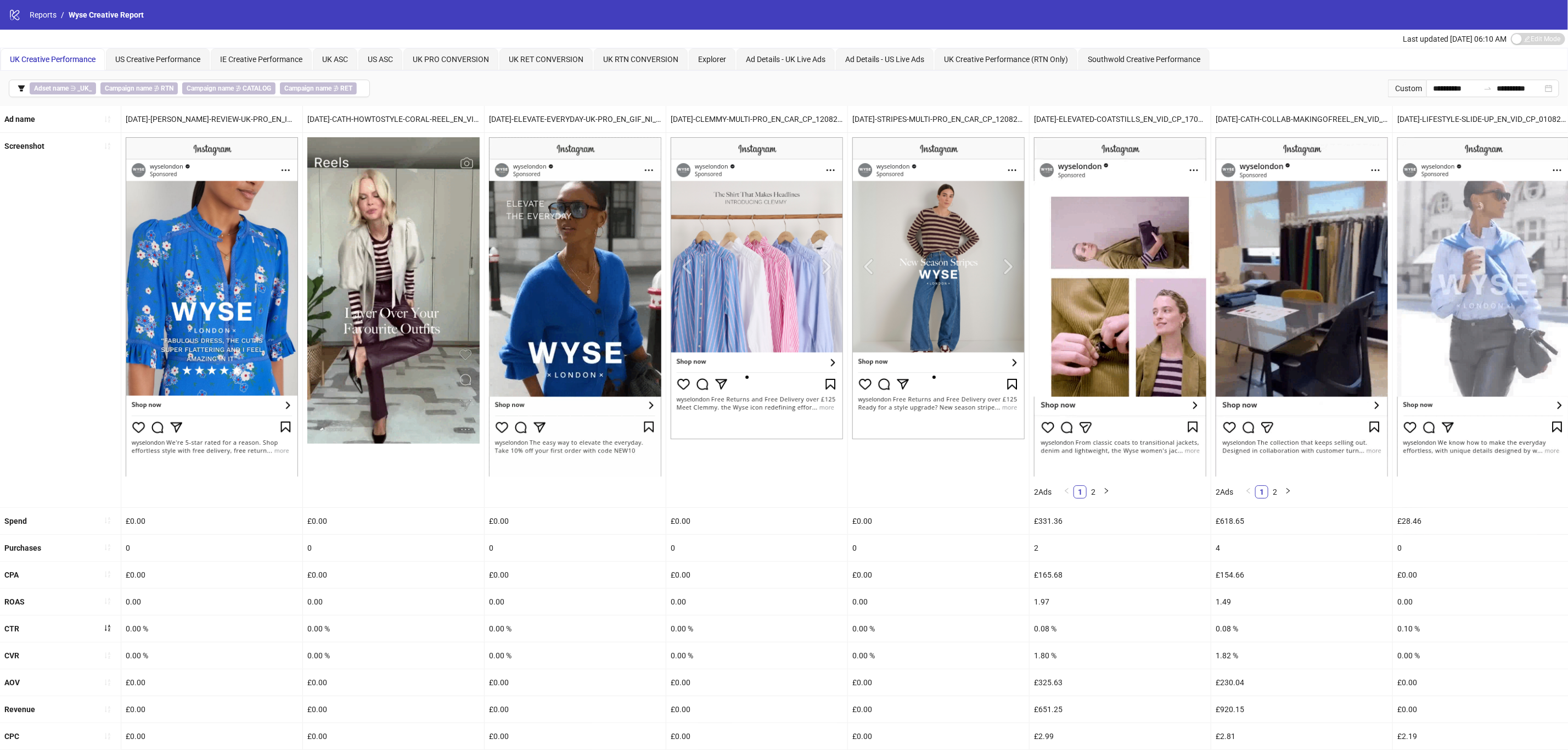
click at [104, 632] on icon "sort-ascending" at bounding box center [107, 628] width 8 height 8
